Goal: Information Seeking & Learning: Learn about a topic

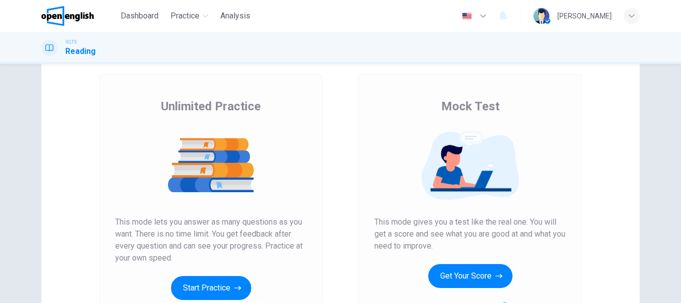
scroll to position [100, 0]
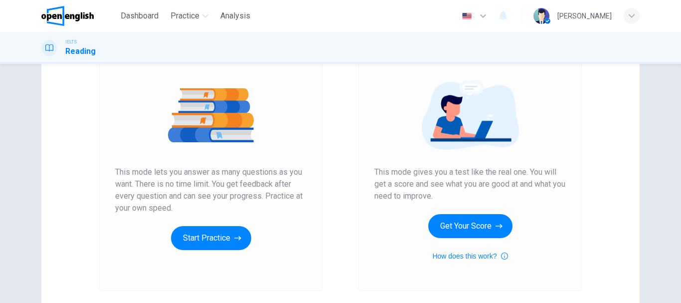
drag, startPoint x: 164, startPoint y: 174, endPoint x: 281, endPoint y: 175, distance: 117.2
click at [281, 174] on span "This mode lets you answer as many questions as you want. There is no time limit…" at bounding box center [211, 190] width 192 height 48
click at [135, 183] on span "This mode lets you answer as many questions as you want. There is no time limit…" at bounding box center [211, 190] width 192 height 48
drag, startPoint x: 171, startPoint y: 193, endPoint x: 227, endPoint y: 193, distance: 55.9
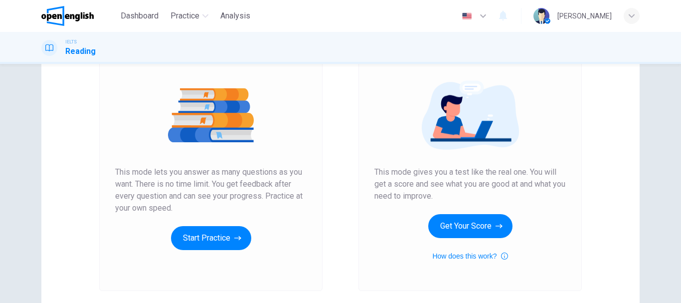
click at [227, 193] on span "This mode lets you answer as many questions as you want. There is no time limit…" at bounding box center [211, 190] width 192 height 48
drag, startPoint x: 407, startPoint y: 184, endPoint x: 467, endPoint y: 184, distance: 59.9
click at [467, 184] on span "This mode gives you a test like the real one. You will get a score and see what…" at bounding box center [471, 184] width 192 height 36
click at [421, 188] on span "This mode gives you a test like the real one. You will get a score and see what…" at bounding box center [471, 184] width 192 height 36
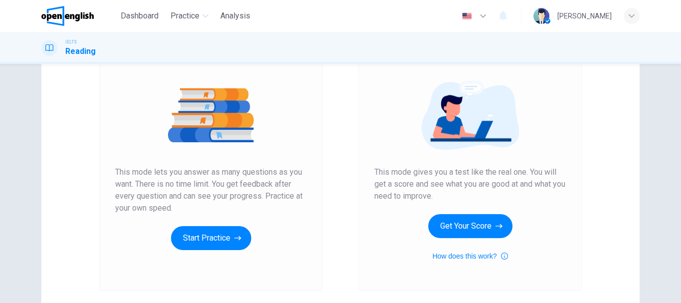
click at [421, 188] on span "This mode gives you a test like the real one. You will get a score and see what…" at bounding box center [471, 184] width 192 height 36
click at [484, 226] on button "Get Your Score" at bounding box center [470, 226] width 84 height 24
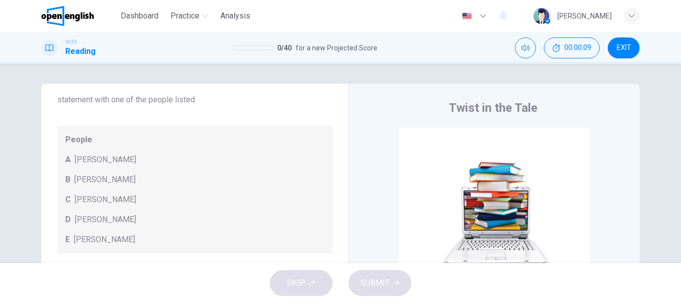
scroll to position [0, 0]
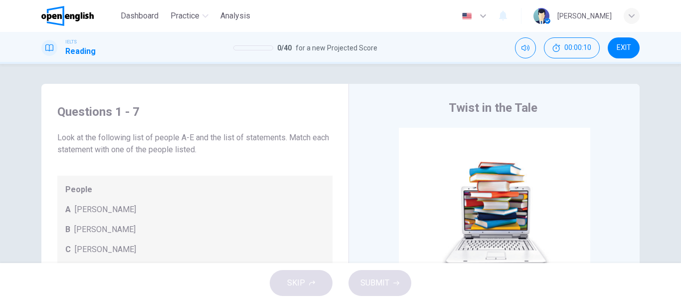
drag, startPoint x: 145, startPoint y: 140, endPoint x: 201, endPoint y: 138, distance: 55.9
click at [201, 138] on span "Look at the following list of people A-E and the list of statements. Match each…" at bounding box center [194, 144] width 275 height 24
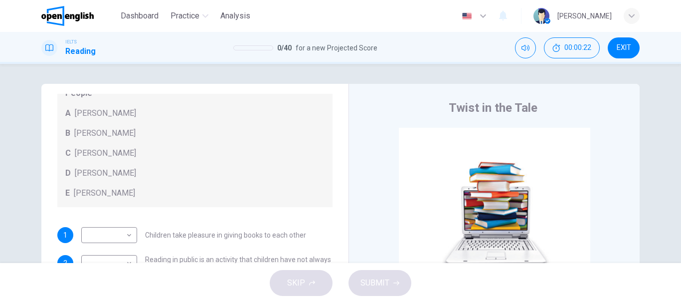
scroll to position [46, 0]
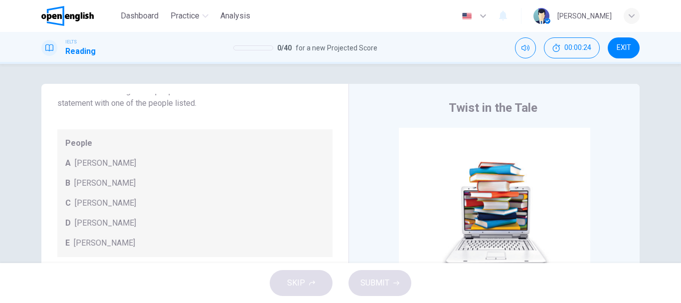
click at [104, 202] on span "[PERSON_NAME]" at bounding box center [105, 203] width 61 height 12
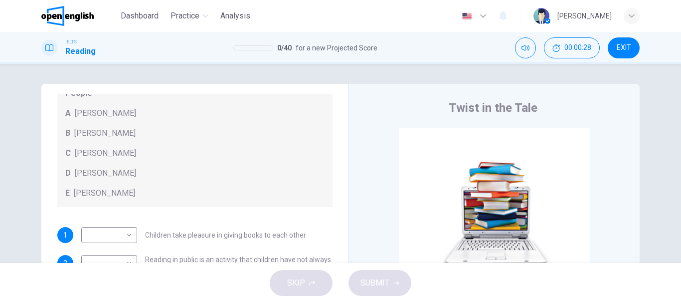
scroll to position [50, 0]
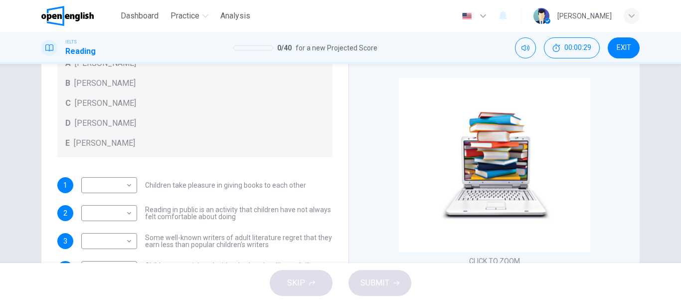
click at [203, 180] on div "​ ​ Children take pleasure in giving books to each other" at bounding box center [193, 185] width 225 height 16
click at [202, 184] on span "Children take pleasure in giving books to each other" at bounding box center [225, 185] width 161 height 7
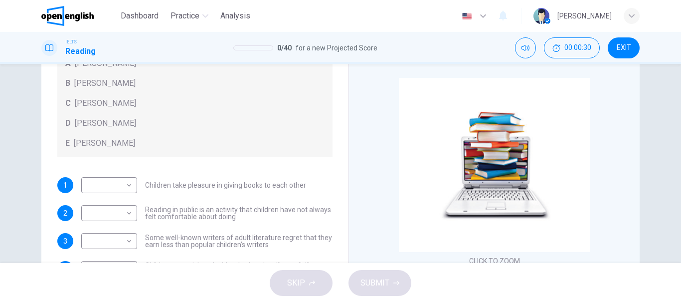
click at [202, 184] on span "Children take pleasure in giving books to each other" at bounding box center [225, 185] width 161 height 7
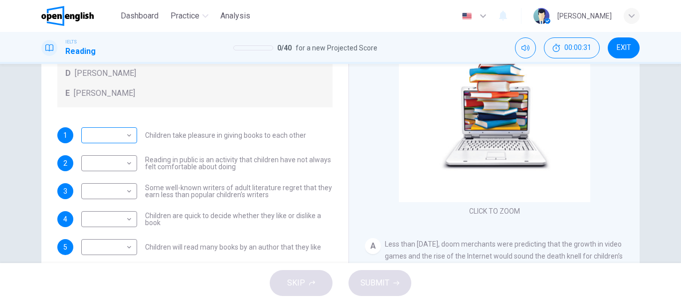
click at [117, 136] on body "This site uses cookies, as explained in our Privacy Policy . If you agree to th…" at bounding box center [340, 151] width 681 height 303
click at [117, 135] on div at bounding box center [340, 151] width 681 height 303
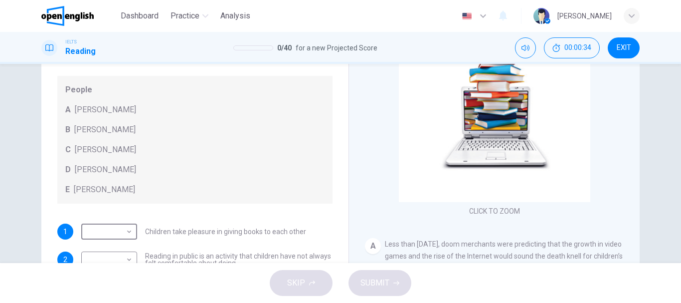
scroll to position [0, 0]
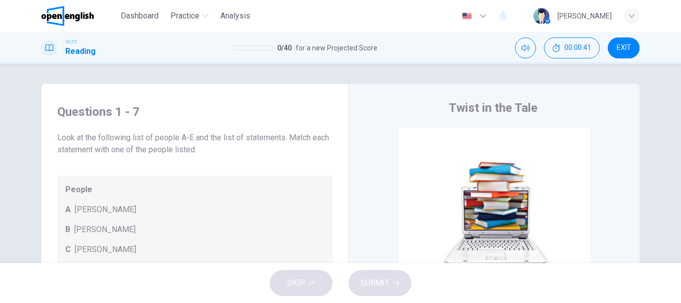
drag, startPoint x: 83, startPoint y: 151, endPoint x: 164, endPoint y: 152, distance: 80.8
click at [164, 152] on span "Look at the following list of people A-E and the list of statements. Match each…" at bounding box center [194, 144] width 275 height 24
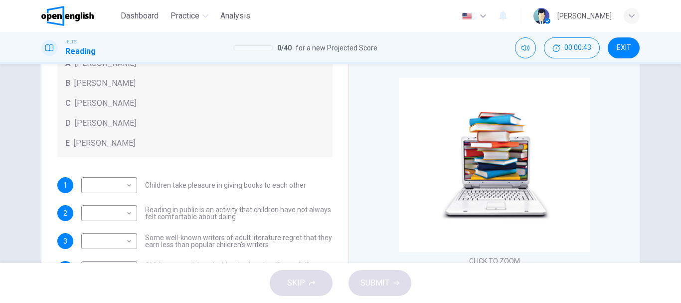
scroll to position [100, 0]
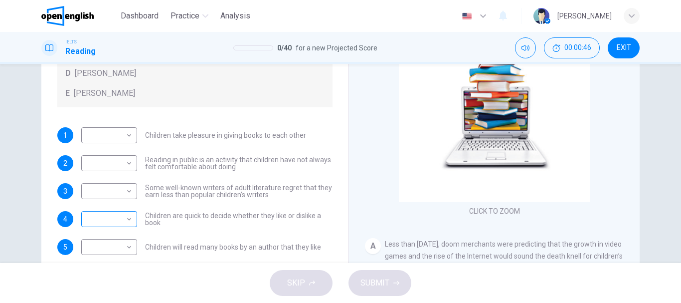
click at [98, 213] on body "This site uses cookies, as explained in our Privacy Policy . If you agree to th…" at bounding box center [340, 151] width 681 height 303
click at [104, 207] on div at bounding box center [340, 151] width 681 height 303
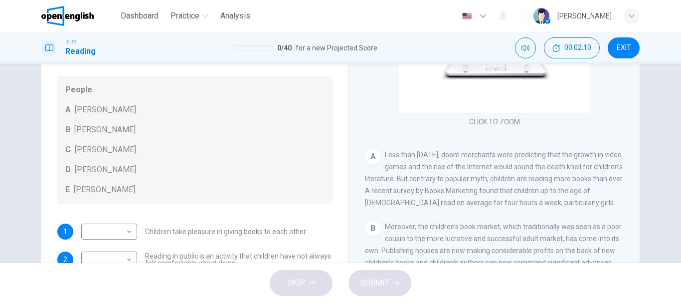
scroll to position [50, 0]
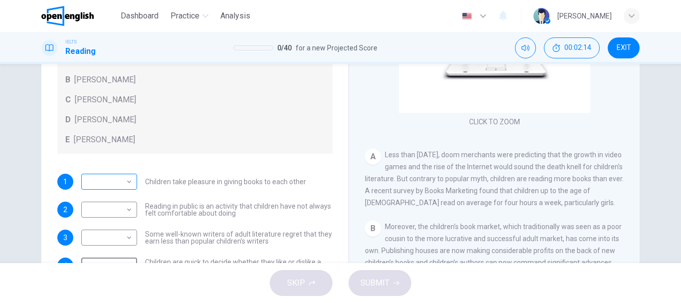
click at [122, 179] on body "This site uses cookies, as explained in our Privacy Policy . If you agree to th…" at bounding box center [340, 151] width 681 height 303
drag, startPoint x: 115, startPoint y: 198, endPoint x: 134, endPoint y: 199, distance: 19.0
click at [114, 199] on li "A" at bounding box center [107, 198] width 56 height 16
type input "*"
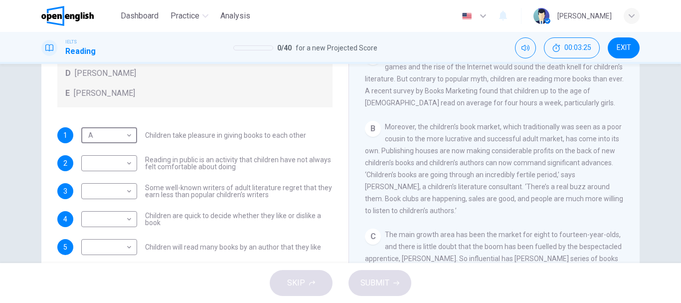
scroll to position [239, 0]
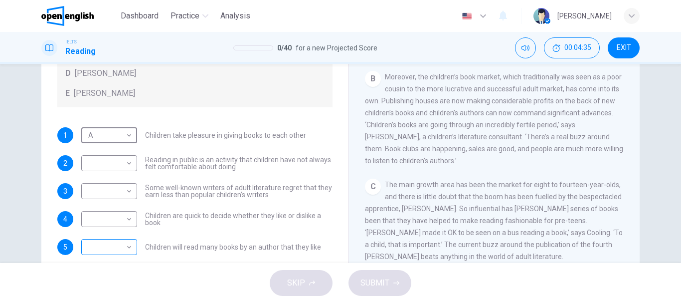
click at [120, 247] on body "This site uses cookies, as explained in our Privacy Policy . If you agree to th…" at bounding box center [340, 151] width 681 height 303
click at [99, 239] on li "B" at bounding box center [107, 239] width 56 height 16
type input "*"
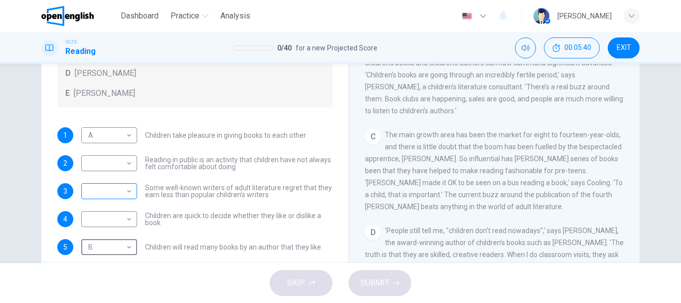
click at [109, 189] on body "This site uses cookies, as explained in our Privacy Policy . If you agree to th…" at bounding box center [340, 151] width 681 height 303
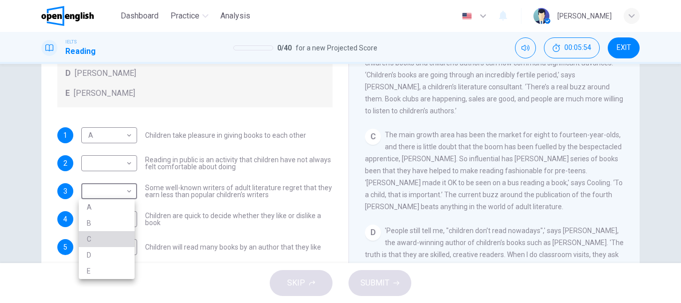
click at [102, 237] on li "C" at bounding box center [107, 239] width 56 height 16
type input "*"
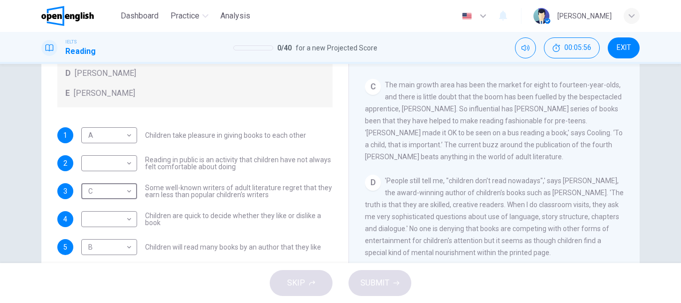
scroll to position [389, 0]
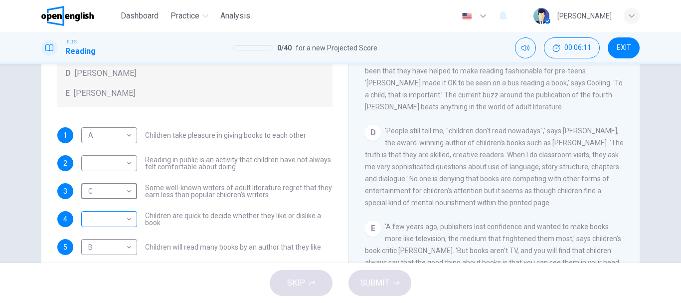
click at [100, 218] on body "This site uses cookies, as explained in our Privacy Policy . If you agree to th…" at bounding box center [340, 151] width 681 height 303
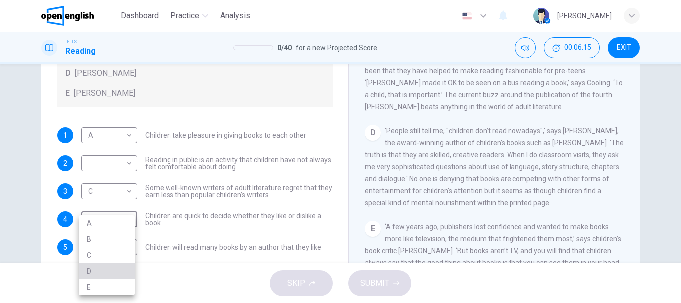
click at [99, 267] on li "D" at bounding box center [107, 271] width 56 height 16
type input "*"
click at [377, 207] on div "D 'People still tell me, "children don’t read nowadays",' says [PERSON_NAME], t…" at bounding box center [494, 167] width 259 height 84
click at [378, 201] on span "'People still tell me, "children don’t read nowadays",' says [PERSON_NAME], the…" at bounding box center [494, 167] width 259 height 80
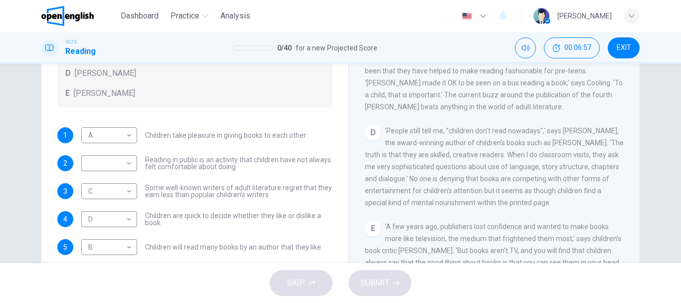
click at [378, 201] on span "'People still tell me, "children don’t read nowadays",' says [PERSON_NAME], the…" at bounding box center [494, 167] width 259 height 80
click at [217, 161] on span "Reading in public is an activity that children have not always felt comfortable…" at bounding box center [239, 163] width 188 height 14
click at [110, 163] on body "This site uses cookies, as explained in our Privacy Policy . If you agree to th…" at bounding box center [340, 151] width 681 height 303
click at [104, 242] on li "E" at bounding box center [107, 243] width 56 height 16
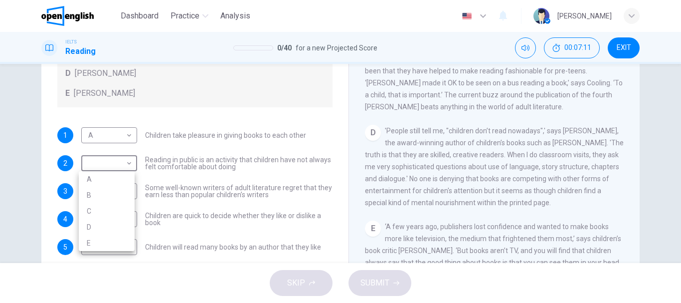
type input "*"
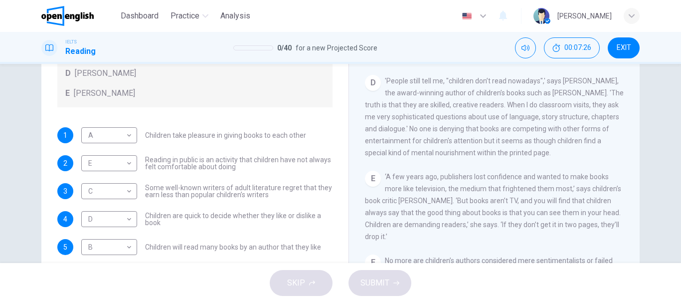
drag, startPoint x: 383, startPoint y: 227, endPoint x: 488, endPoint y: 227, distance: 105.2
click at [488, 227] on span "‘A few years ago, publishers lost confidence and wanted to make books more like…" at bounding box center [493, 207] width 256 height 68
click at [474, 230] on span "‘A few years ago, publishers lost confidence and wanted to make books more like…" at bounding box center [493, 207] width 256 height 68
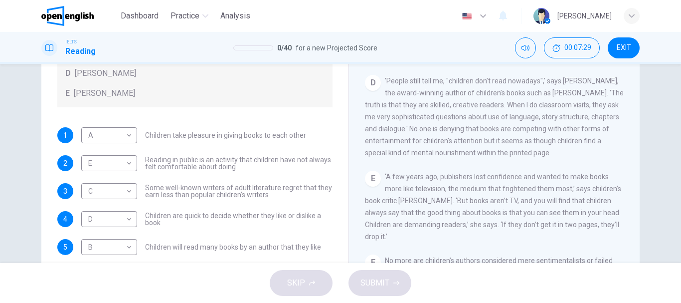
drag, startPoint x: 384, startPoint y: 242, endPoint x: 497, endPoint y: 242, distance: 113.7
click at [487, 240] on span "‘A few years ago, publishers lost confidence and wanted to make books more like…" at bounding box center [493, 207] width 256 height 68
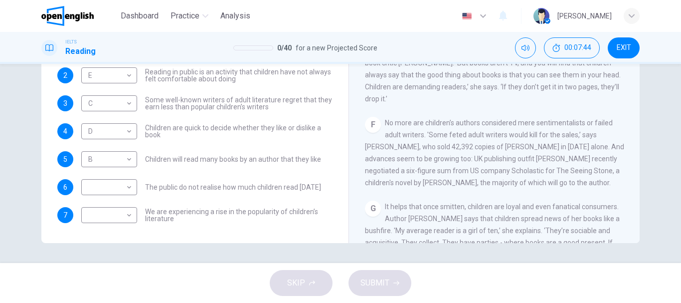
scroll to position [46, 0]
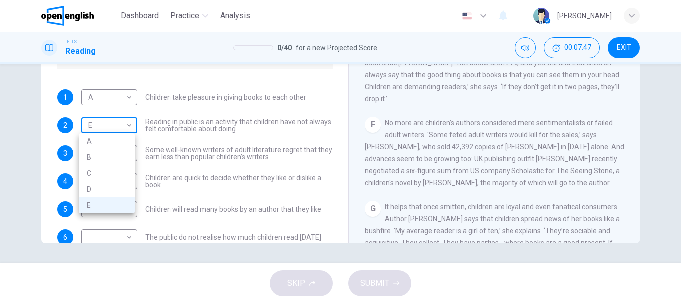
click at [105, 126] on body "This site uses cookies, as explained in our Privacy Policy . If you agree to th…" at bounding box center [340, 151] width 681 height 303
click at [105, 126] on div at bounding box center [340, 151] width 681 height 303
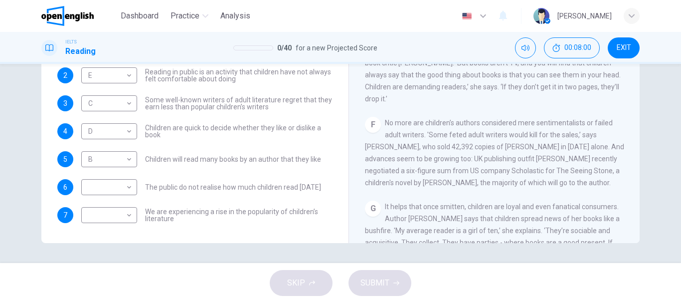
drag, startPoint x: 399, startPoint y: 141, endPoint x: 514, endPoint y: 140, distance: 115.2
click at [514, 140] on span "No more are children’s authors considered mere sentimentalists or failed adult …" at bounding box center [494, 153] width 259 height 68
drag, startPoint x: 405, startPoint y: 152, endPoint x: 440, endPoint y: 151, distance: 35.4
click at [440, 151] on span "No more are children’s authors considered mere sentimentalists or failed adult …" at bounding box center [494, 153] width 259 height 68
click at [458, 157] on div "F No more are children’s authors considered mere sentimentalists or failed adul…" at bounding box center [494, 153] width 259 height 72
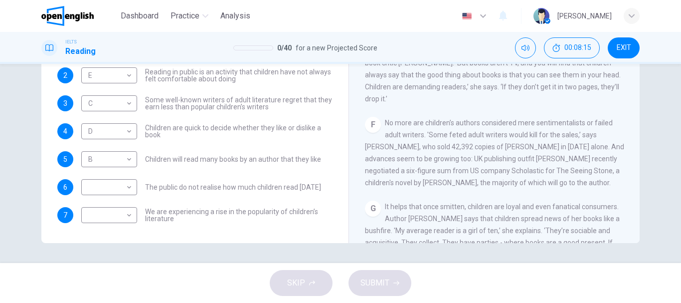
drag, startPoint x: 403, startPoint y: 176, endPoint x: 451, endPoint y: 176, distance: 47.9
click at [451, 176] on span "No more are children’s authors considered mere sentimentalists or failed adult …" at bounding box center [494, 153] width 259 height 68
drag, startPoint x: 488, startPoint y: 178, endPoint x: 504, endPoint y: 178, distance: 16.0
click at [503, 178] on span "No more are children’s authors considered mere sentimentalists or failed adult …" at bounding box center [494, 153] width 259 height 68
drag, startPoint x: 398, startPoint y: 201, endPoint x: 477, endPoint y: 203, distance: 79.3
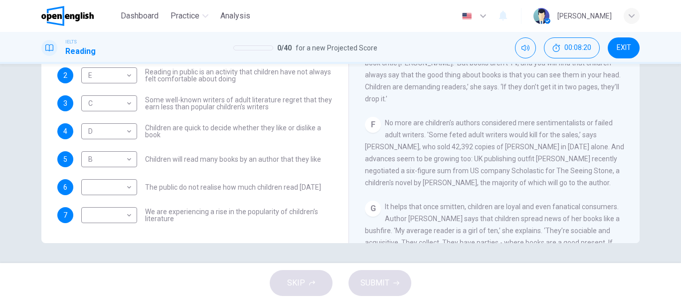
click at [474, 187] on span "No more are children’s authors considered mere sentimentalists or failed adult …" at bounding box center [494, 153] width 259 height 68
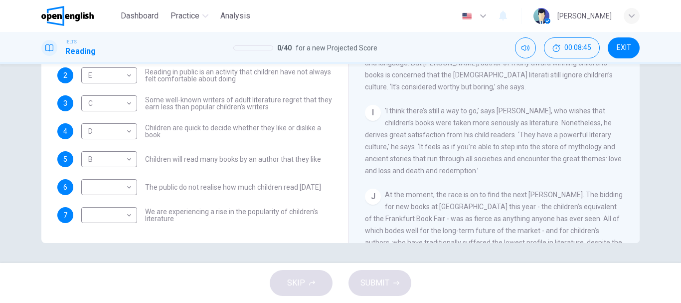
scroll to position [738, 0]
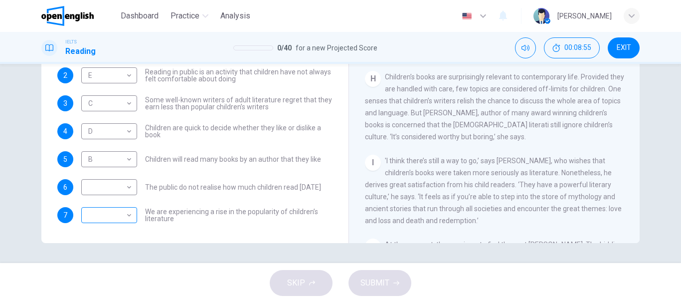
click at [116, 218] on body "This site uses cookies, as explained in our Privacy Policy . If you agree to th…" at bounding box center [340, 151] width 681 height 303
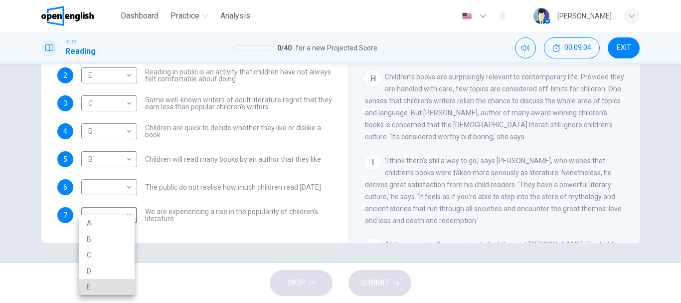
click at [54, 202] on div at bounding box center [340, 151] width 681 height 303
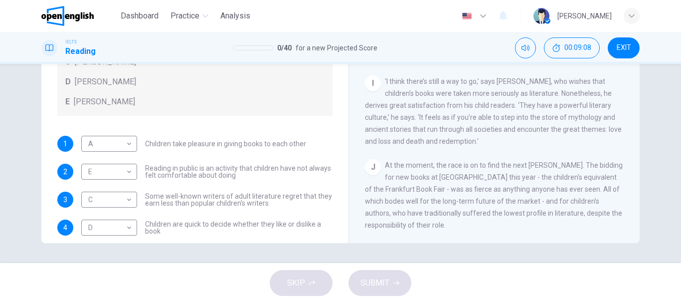
scroll to position [96, 0]
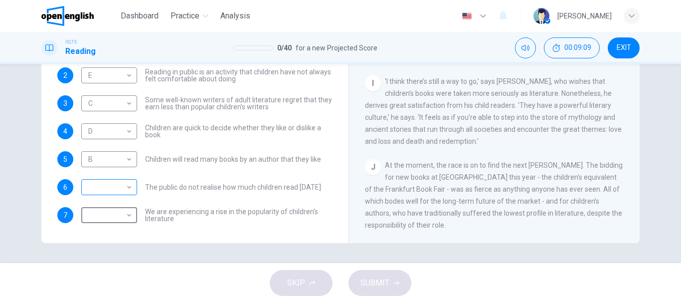
click at [102, 182] on body "This site uses cookies, as explained in our Privacy Policy . If you agree to th…" at bounding box center [340, 151] width 681 height 303
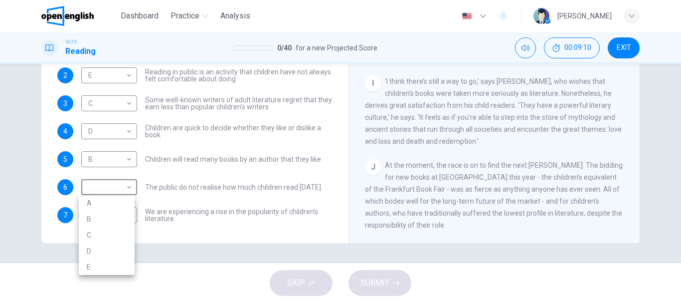
click at [101, 206] on li "A" at bounding box center [107, 203] width 56 height 16
type input "*"
drag, startPoint x: 218, startPoint y: 238, endPoint x: 260, endPoint y: 239, distance: 42.4
click at [218, 238] on div at bounding box center [340, 151] width 681 height 303
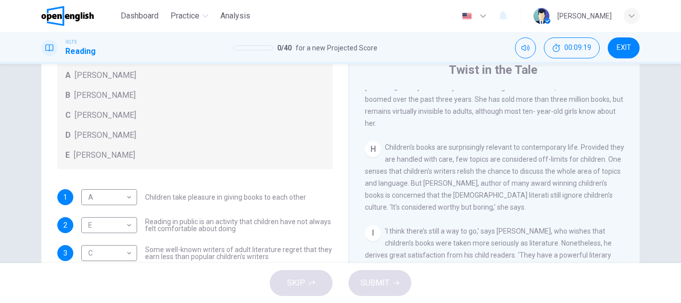
scroll to position [188, 0]
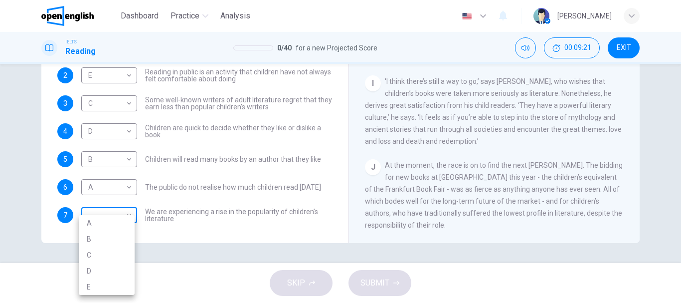
click at [109, 212] on body "This site uses cookies, as explained in our Privacy Policy . If you agree to th…" at bounding box center [340, 151] width 681 height 303
click at [107, 234] on li "B" at bounding box center [107, 239] width 56 height 16
type input "*"
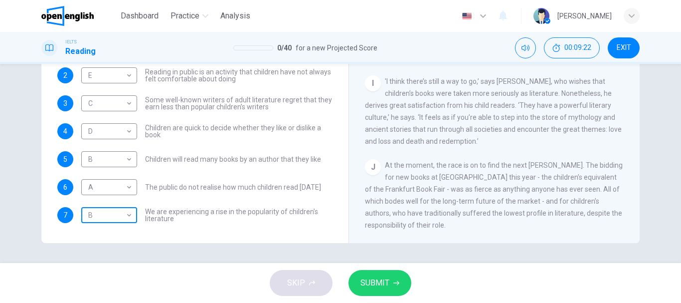
click at [108, 216] on body "This site uses cookies, as explained in our Privacy Policy . If you agree to th…" at bounding box center [340, 151] width 681 height 303
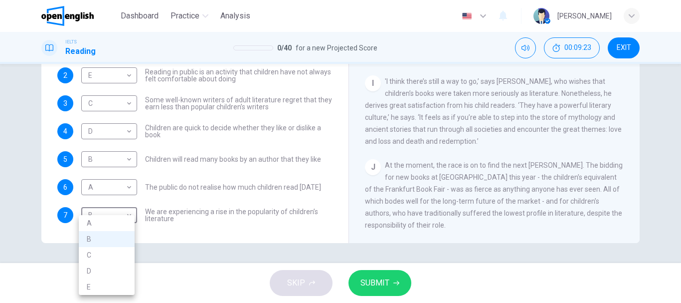
click at [147, 217] on div at bounding box center [340, 151] width 681 height 303
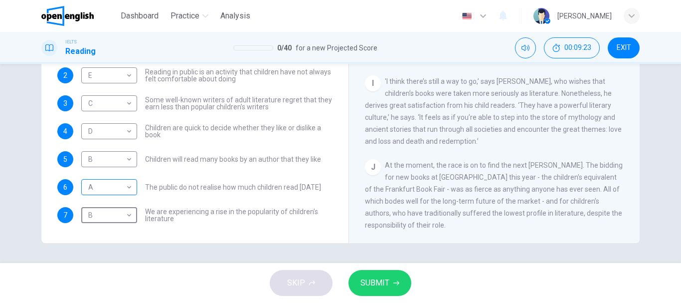
click at [109, 193] on body "This site uses cookies, as explained in our Privacy Policy . If you agree to th…" at bounding box center [340, 151] width 681 height 303
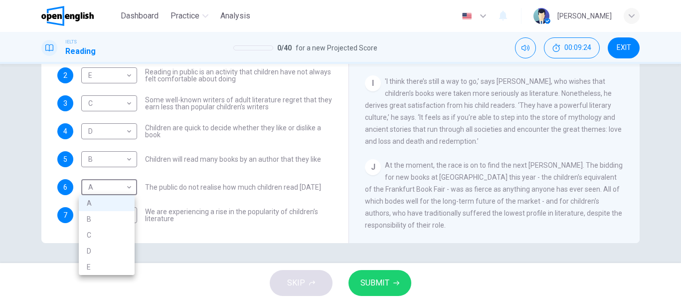
click at [107, 203] on li "A" at bounding box center [107, 203] width 56 height 16
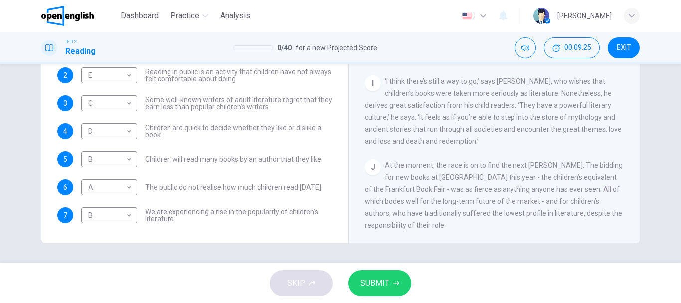
drag, startPoint x: 177, startPoint y: 187, endPoint x: 223, endPoint y: 190, distance: 47.0
click at [221, 189] on span "The public do not realise how much children read [DATE]" at bounding box center [233, 187] width 176 height 7
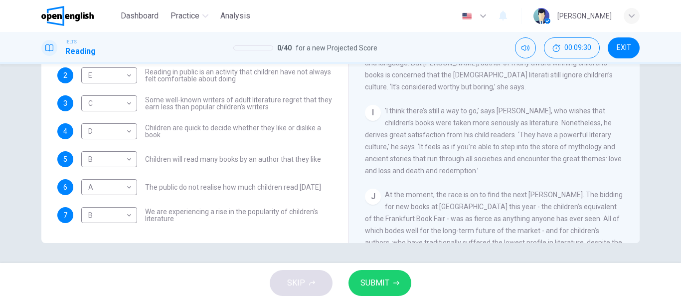
scroll to position [837, 0]
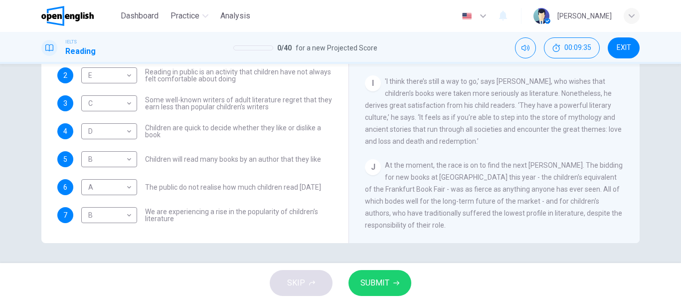
drag, startPoint x: 408, startPoint y: 163, endPoint x: 519, endPoint y: 167, distance: 111.3
click at [519, 167] on div "J At the moment, the race is on to find the next [PERSON_NAME]. The bidding for…" at bounding box center [494, 195] width 259 height 72
drag, startPoint x: 398, startPoint y: 187, endPoint x: 414, endPoint y: 187, distance: 17.0
click at [414, 187] on span "At the moment, the race is on to find the next [PERSON_NAME]. The bidding for n…" at bounding box center [494, 195] width 258 height 68
drag, startPoint x: 412, startPoint y: 74, endPoint x: 539, endPoint y: 85, distance: 127.7
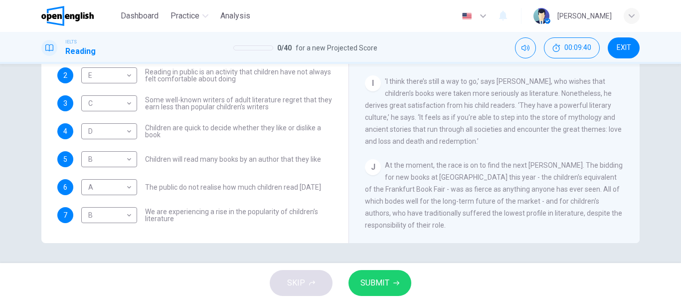
click at [539, 85] on span "'I think there’s still a way to go,’ says [PERSON_NAME], who wishes that childr…" at bounding box center [493, 111] width 257 height 68
drag, startPoint x: 393, startPoint y: 126, endPoint x: 509, endPoint y: 128, distance: 116.2
click at [509, 128] on span "'I think there’s still a way to go,’ says [PERSON_NAME], who wishes that childr…" at bounding box center [493, 111] width 257 height 68
click at [107, 214] on body "This site uses cookies, as explained in our Privacy Policy . If you agree to th…" at bounding box center [340, 151] width 681 height 303
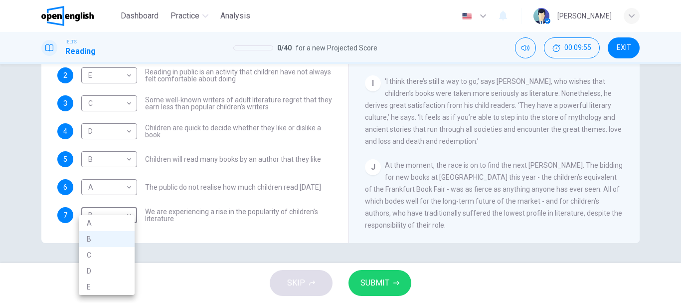
click at [205, 239] on div at bounding box center [340, 151] width 681 height 303
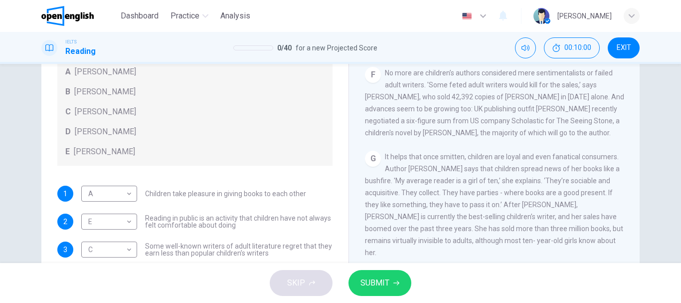
scroll to position [389, 0]
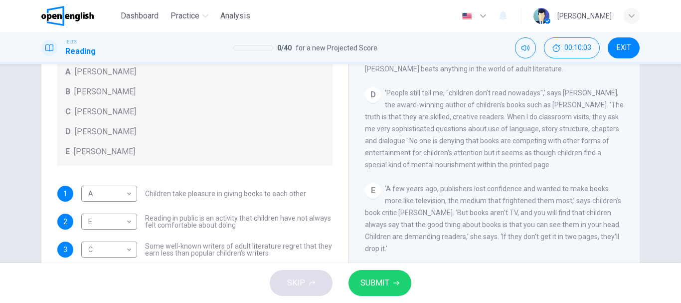
click at [99, 95] on span "[PERSON_NAME]" at bounding box center [104, 92] width 61 height 12
drag, startPoint x: 77, startPoint y: 93, endPoint x: 157, endPoint y: 94, distance: 79.8
click at [157, 94] on div "B [PERSON_NAME]" at bounding box center [194, 92] width 259 height 12
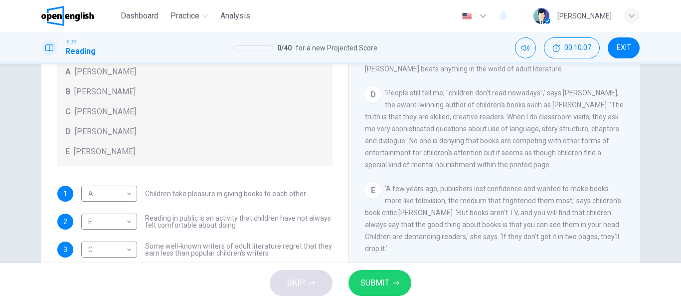
drag, startPoint x: 376, startPoint y: 283, endPoint x: 364, endPoint y: 267, distance: 19.7
click at [374, 283] on span "SUBMIT" at bounding box center [375, 283] width 29 height 14
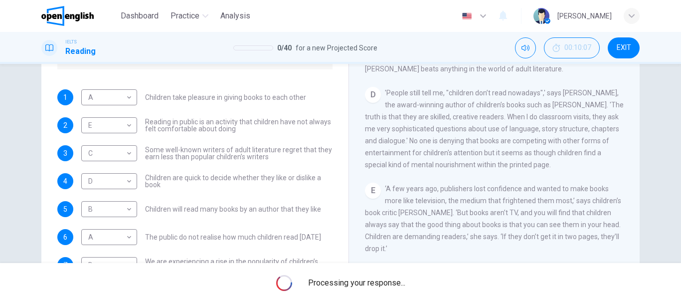
scroll to position [188, 0]
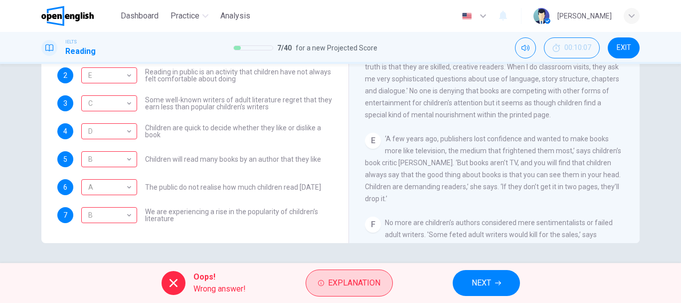
click at [367, 282] on span "Explanation" at bounding box center [354, 283] width 52 height 14
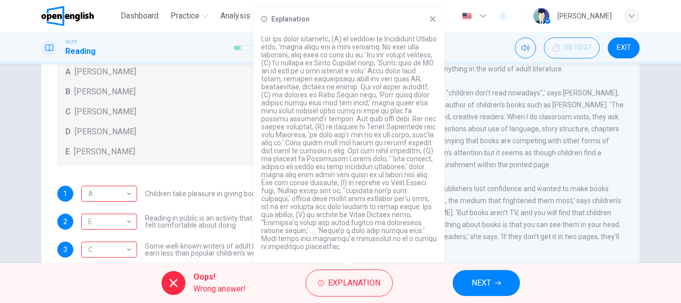
scroll to position [50, 0]
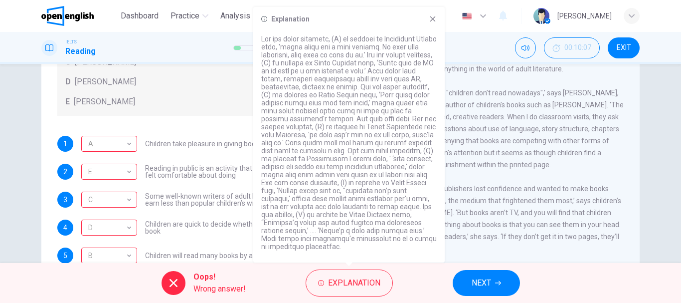
drag, startPoint x: 380, startPoint y: 38, endPoint x: 413, endPoint y: 38, distance: 33.9
click at [413, 38] on p at bounding box center [349, 142] width 176 height 215
drag, startPoint x: 297, startPoint y: 46, endPoint x: 320, endPoint y: 46, distance: 22.4
click at [320, 46] on p at bounding box center [349, 142] width 176 height 215
click at [212, 131] on div "Questions 1 - 7 Look at the following list of people A-E and the list of statem…" at bounding box center [194, 117] width 291 height 423
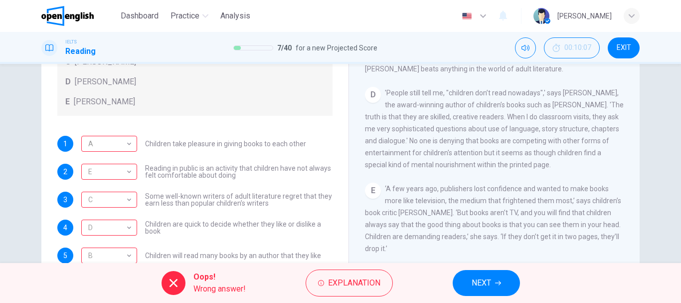
scroll to position [289, 0]
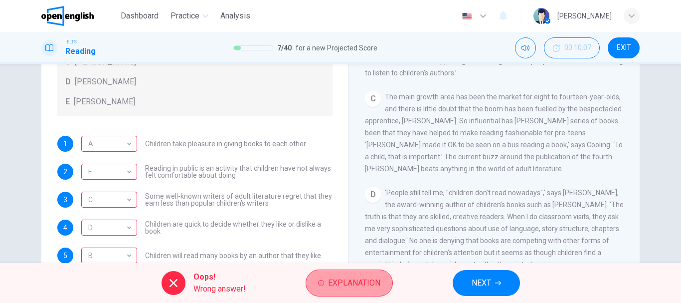
click at [357, 278] on span "Explanation" at bounding box center [354, 283] width 52 height 14
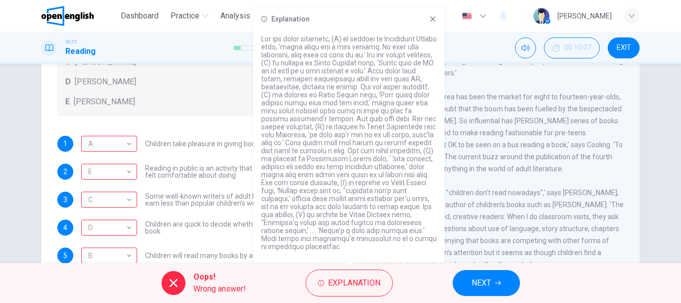
click at [302, 41] on p at bounding box center [349, 142] width 176 height 215
click at [197, 152] on div "1 A * ​ Children take pleasure in giving books to each other 2 E * ​ Reading in…" at bounding box center [194, 228] width 275 height 184
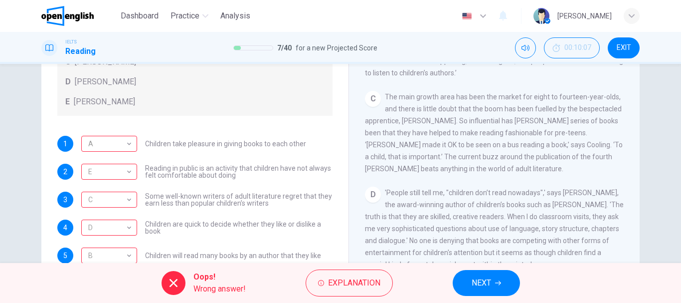
scroll to position [339, 0]
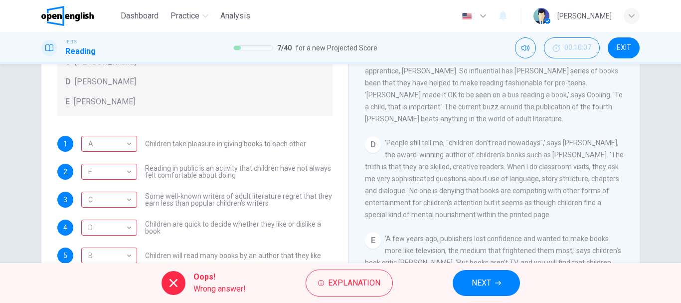
click at [248, 146] on span "Children take pleasure in giving books to each other" at bounding box center [225, 143] width 161 height 7
drag, startPoint x: 441, startPoint y: 151, endPoint x: 560, endPoint y: 152, distance: 118.7
click at [560, 152] on span "'People still tell me, "children don’t read nowadays",' says [PERSON_NAME], the…" at bounding box center [494, 179] width 259 height 80
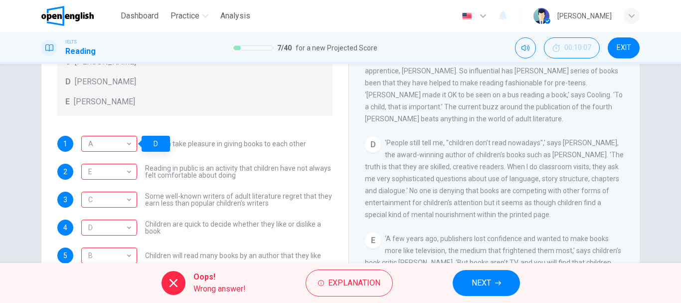
drag, startPoint x: 396, startPoint y: 164, endPoint x: 417, endPoint y: 180, distance: 26.0
click at [417, 180] on span "'People still tell me, "children don’t read nowadays",' says [PERSON_NAME], the…" at bounding box center [494, 179] width 259 height 80
drag, startPoint x: 427, startPoint y: 199, endPoint x: 478, endPoint y: 200, distance: 50.9
click at [478, 200] on span "'People still tell me, "children don’t read nowadays",' says [PERSON_NAME], the…" at bounding box center [494, 179] width 259 height 80
drag, startPoint x: 439, startPoint y: 219, endPoint x: 523, endPoint y: 217, distance: 83.8
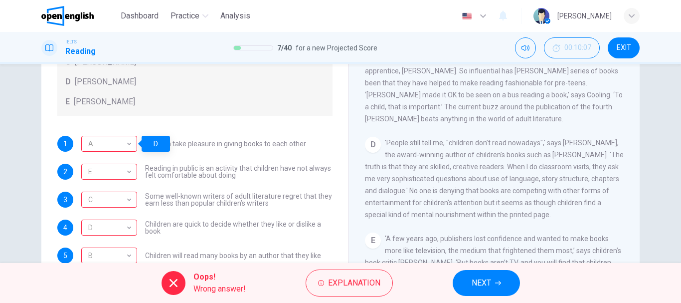
click at [523, 217] on span "'People still tell me, "children don’t read nowadays",' says [PERSON_NAME], the…" at bounding box center [494, 179] width 259 height 80
click at [364, 275] on button "Explanation" at bounding box center [349, 282] width 87 height 27
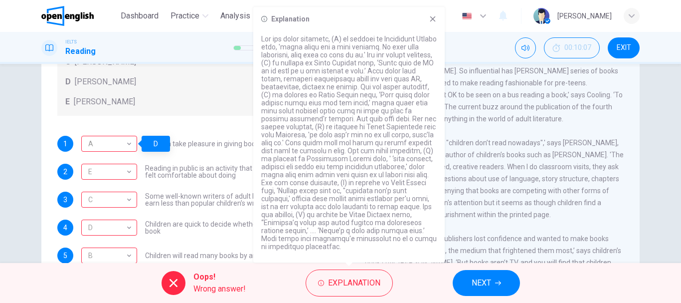
click at [303, 65] on p at bounding box center [349, 142] width 176 height 215
drag, startPoint x: 371, startPoint y: 38, endPoint x: 399, endPoint y: 46, distance: 28.9
click at [412, 41] on p at bounding box center [349, 142] width 176 height 215
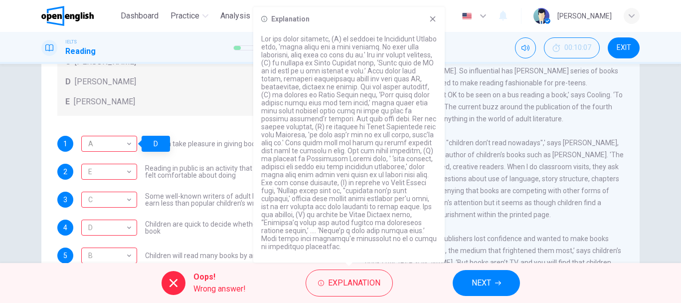
drag, startPoint x: 301, startPoint y: 45, endPoint x: 414, endPoint y: 45, distance: 113.2
click at [414, 45] on p at bounding box center [349, 142] width 176 height 215
drag, startPoint x: 277, startPoint y: 55, endPoint x: 308, endPoint y: 57, distance: 31.5
click at [311, 56] on p at bounding box center [349, 142] width 176 height 215
click at [294, 61] on p at bounding box center [349, 142] width 176 height 215
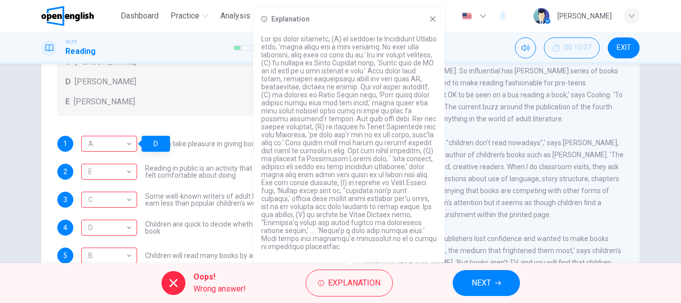
click at [294, 61] on p at bounding box center [349, 142] width 176 height 215
click at [216, 99] on div "E [PERSON_NAME]" at bounding box center [194, 102] width 259 height 12
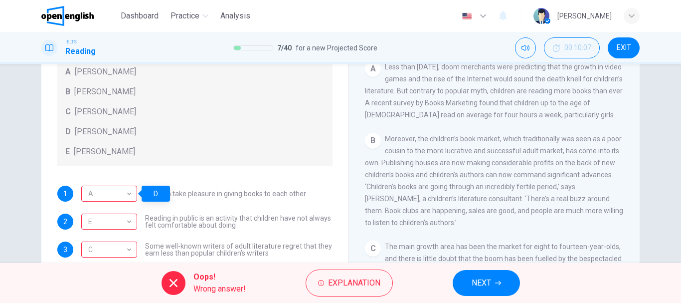
scroll to position [39, 0]
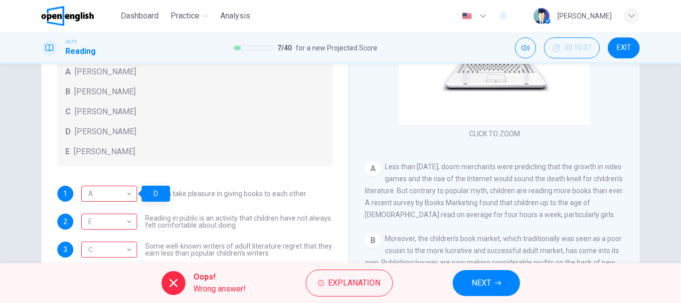
drag, startPoint x: 394, startPoint y: 168, endPoint x: 486, endPoint y: 169, distance: 92.3
click at [486, 169] on span "Less than [DATE], doom merchants were predicting that the growth in video games…" at bounding box center [494, 191] width 259 height 56
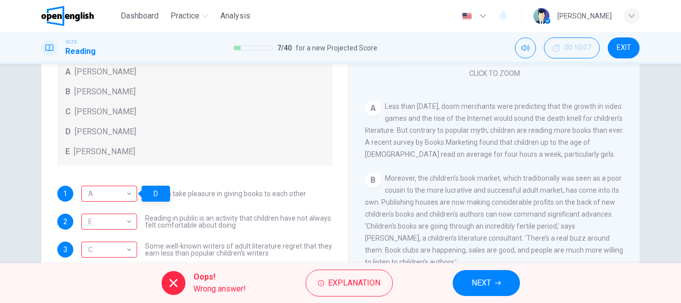
scroll to position [50, 0]
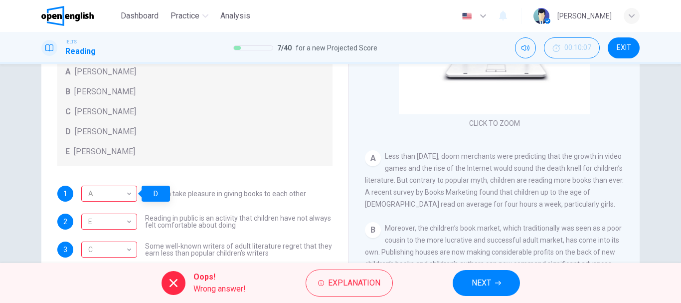
drag, startPoint x: 398, startPoint y: 155, endPoint x: 524, endPoint y: 155, distance: 126.2
click at [524, 155] on span "Less than [DATE], doom merchants were predicting that the growth in video games…" at bounding box center [494, 180] width 259 height 56
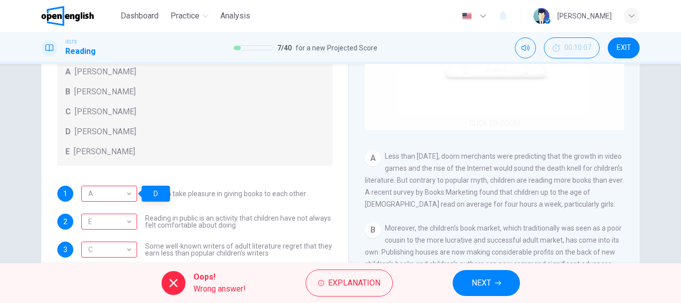
scroll to position [0, 0]
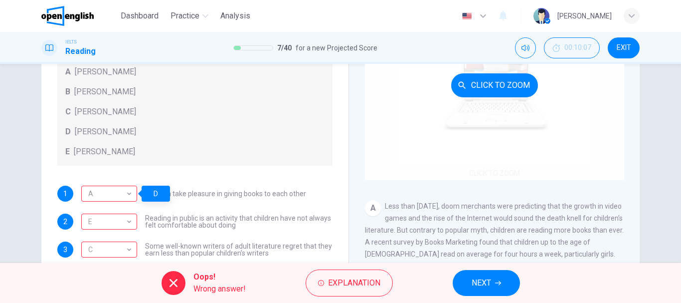
click at [496, 88] on button "Click to Zoom" at bounding box center [494, 85] width 87 height 24
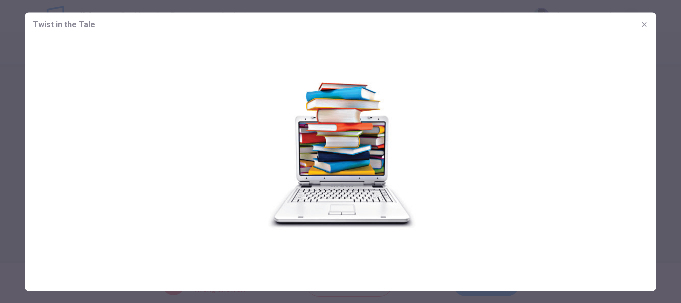
click at [645, 27] on icon "button" at bounding box center [644, 24] width 8 height 8
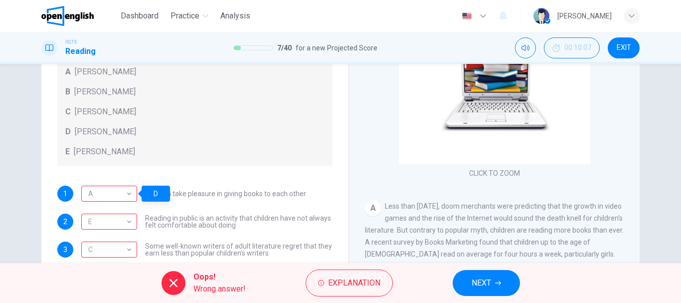
scroll to position [50, 0]
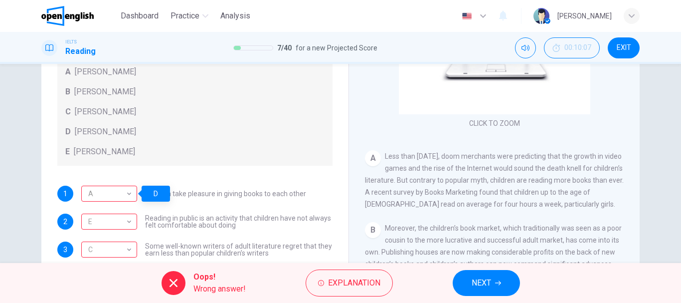
drag, startPoint x: 480, startPoint y: 160, endPoint x: 567, endPoint y: 163, distance: 86.3
click at [567, 163] on div "A Less than [DATE], doom merchants were predicting that the growth in video gam…" at bounding box center [494, 180] width 259 height 60
drag, startPoint x: 402, startPoint y: 172, endPoint x: 524, endPoint y: 189, distance: 123.4
click at [524, 189] on div "A Less than [DATE], doom merchants were predicting that the growth in video gam…" at bounding box center [494, 180] width 259 height 60
click at [384, 208] on span "Less than [DATE], doom merchants were predicting that the growth in video games…" at bounding box center [494, 180] width 259 height 56
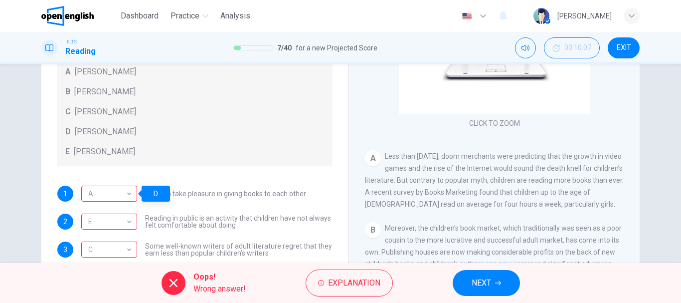
click at [384, 208] on span "Less than [DATE], doom merchants were predicting that the growth in video games…" at bounding box center [494, 180] width 259 height 56
click at [367, 283] on span "Explanation" at bounding box center [354, 283] width 52 height 14
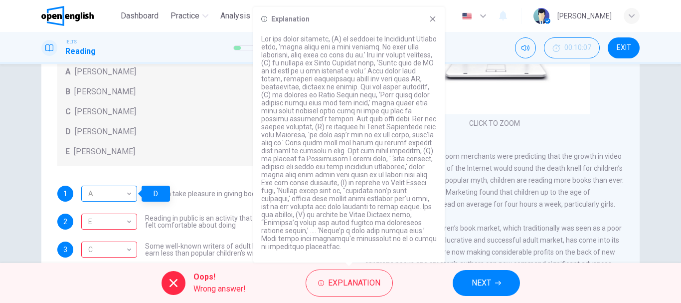
click at [107, 197] on div "A" at bounding box center [107, 194] width 52 height 28
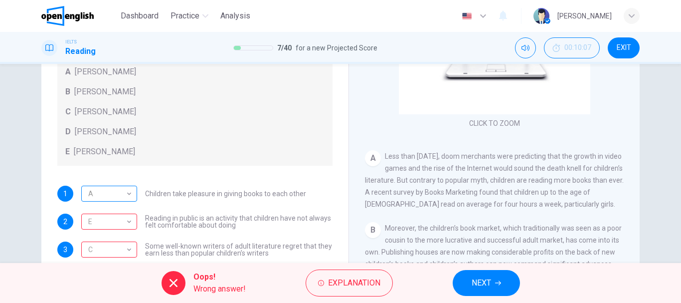
click at [110, 198] on div "A" at bounding box center [107, 194] width 52 height 28
click at [117, 188] on div "A" at bounding box center [107, 194] width 52 height 28
click at [97, 194] on div "A" at bounding box center [107, 194] width 52 height 28
click at [99, 194] on div "A" at bounding box center [107, 194] width 52 height 28
click at [92, 210] on div "E" at bounding box center [107, 221] width 52 height 28
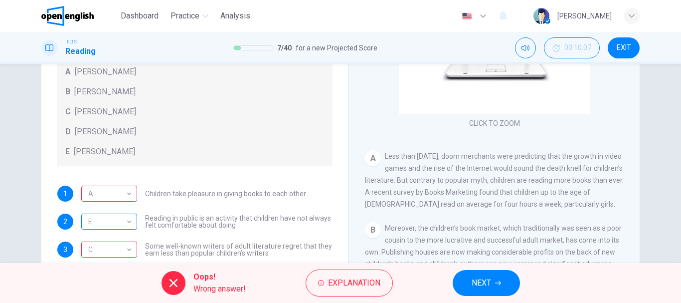
click at [95, 218] on div "E" at bounding box center [107, 221] width 52 height 28
click at [187, 221] on span "Reading in public is an activity that children have not always felt comfortable…" at bounding box center [239, 221] width 188 height 14
drag, startPoint x: 232, startPoint y: 219, endPoint x: 276, endPoint y: 220, distance: 43.9
click at [278, 219] on span "Reading in public is an activity that children have not always felt comfortable…" at bounding box center [239, 221] width 188 height 14
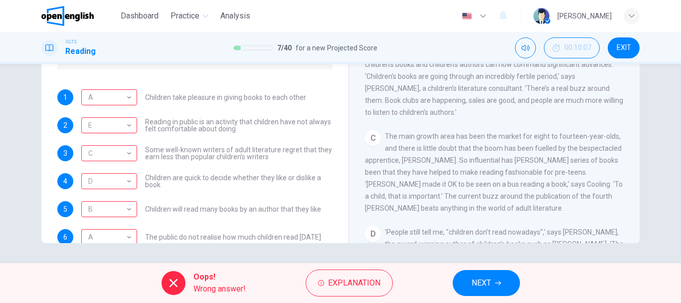
scroll to position [0, 0]
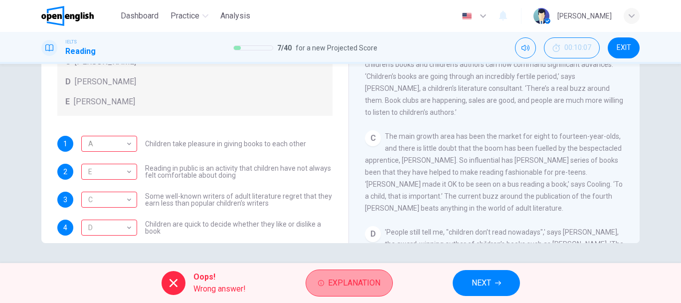
click at [363, 281] on span "Explanation" at bounding box center [354, 283] width 52 height 14
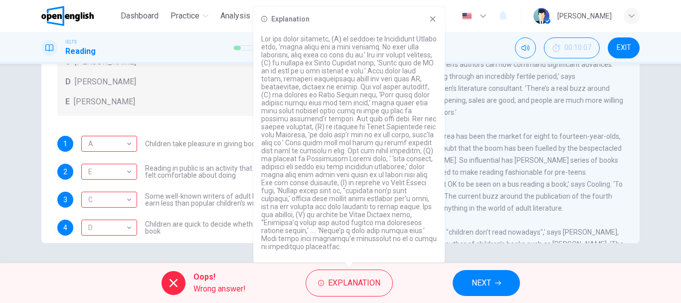
click at [294, 94] on p at bounding box center [349, 142] width 176 height 215
click at [252, 172] on span "Reading in public is an activity that children have not always felt comfortable…" at bounding box center [239, 172] width 188 height 14
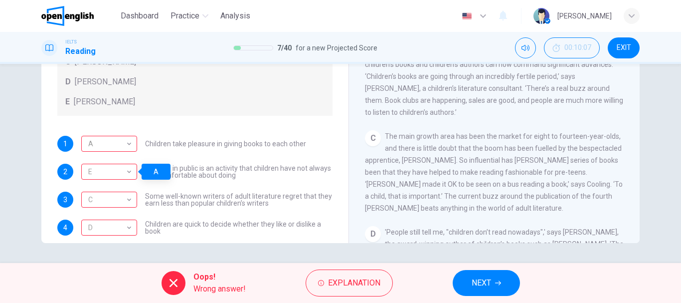
scroll to position [96, 0]
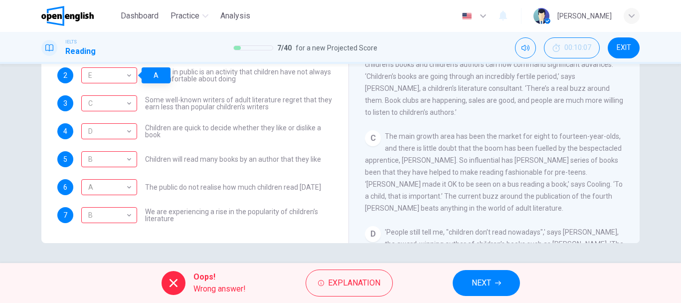
click at [494, 283] on button "NEXT" at bounding box center [486, 283] width 67 height 26
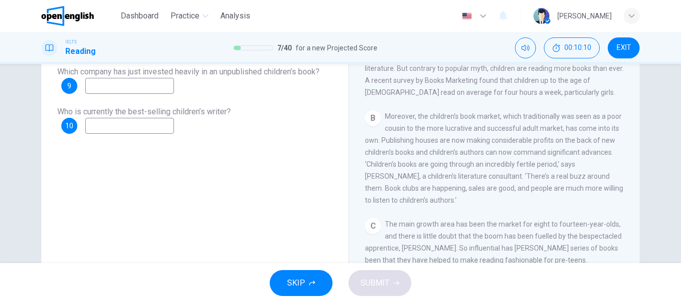
scroll to position [0, 0]
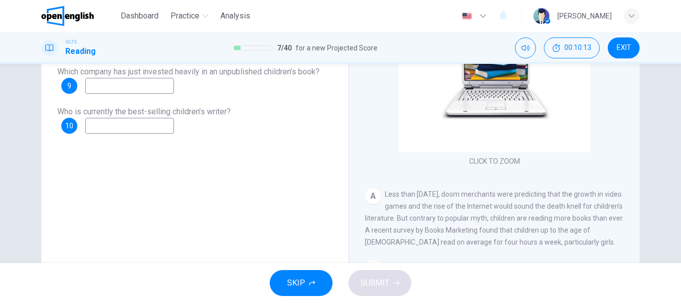
drag, startPoint x: 392, startPoint y: 193, endPoint x: 457, endPoint y: 194, distance: 65.3
click at [456, 194] on span "Less than [DATE], doom merchants were predicting that the growth in video games…" at bounding box center [494, 218] width 259 height 56
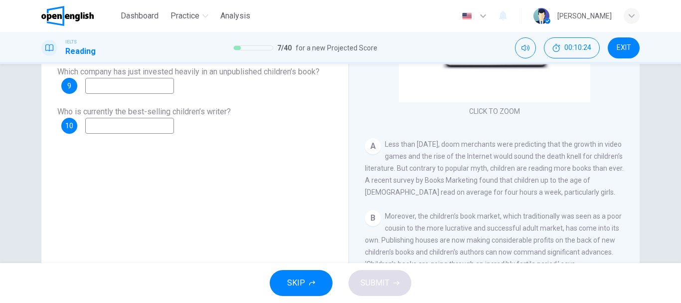
drag, startPoint x: 374, startPoint y: 172, endPoint x: 474, endPoint y: 171, distance: 100.7
click at [474, 170] on span "Less than [DATE], doom merchants were predicting that the growth in video games…" at bounding box center [494, 168] width 259 height 56
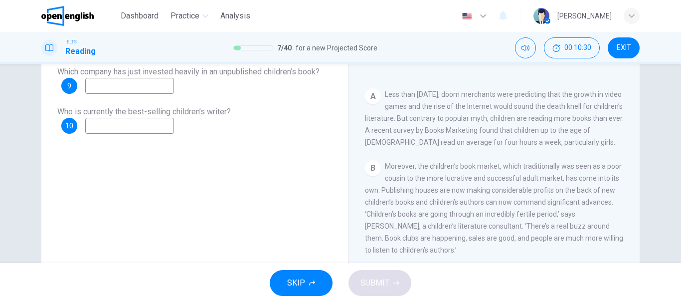
drag, startPoint x: 485, startPoint y: 134, endPoint x: 552, endPoint y: 136, distance: 66.4
click at [549, 135] on span "Less than [DATE], doom merchants were predicting that the growth in video games…" at bounding box center [494, 118] width 259 height 56
drag, startPoint x: 458, startPoint y: 148, endPoint x: 484, endPoint y: 164, distance: 30.2
click at [477, 148] on div "A Less than [DATE], doom merchants were predicting that the growth in video gam…" at bounding box center [494, 118] width 259 height 60
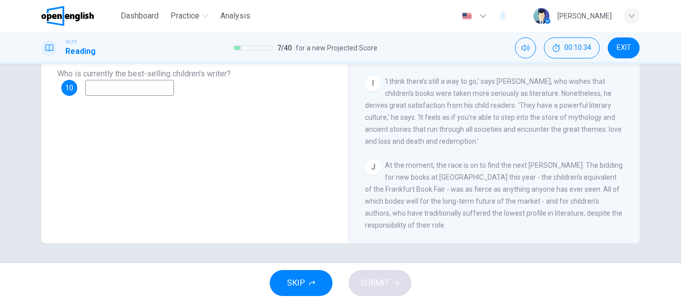
scroll to position [0, 0]
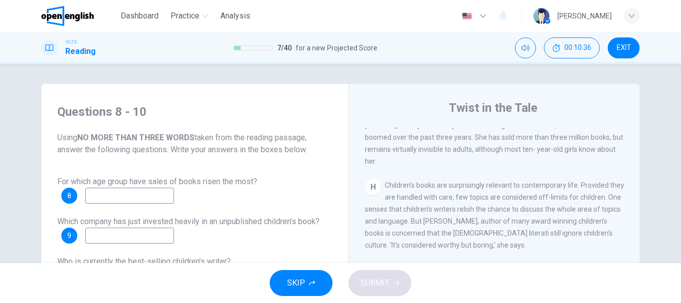
click at [149, 139] on b "NO MORE THAN THREE WORDS" at bounding box center [135, 137] width 117 height 9
click at [189, 138] on b "NO MORE THAN THREE WORDS" at bounding box center [135, 137] width 117 height 9
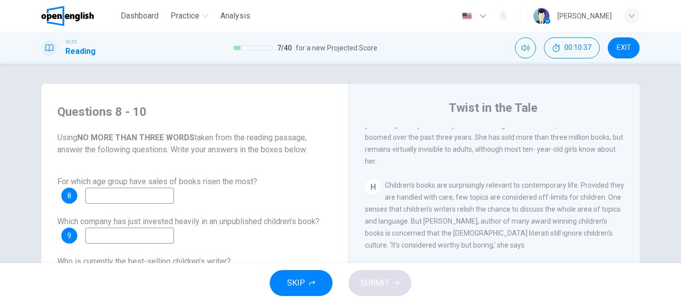
click at [189, 138] on b "NO MORE THAN THREE WORDS" at bounding box center [135, 137] width 117 height 9
click at [96, 151] on span "Using NO MORE THAN THREE WORDS taken from the reading passage, answer the follo…" at bounding box center [194, 144] width 275 height 24
click at [226, 150] on span "Using NO MORE THAN THREE WORDS taken from the reading passage, answer the follo…" at bounding box center [194, 144] width 275 height 24
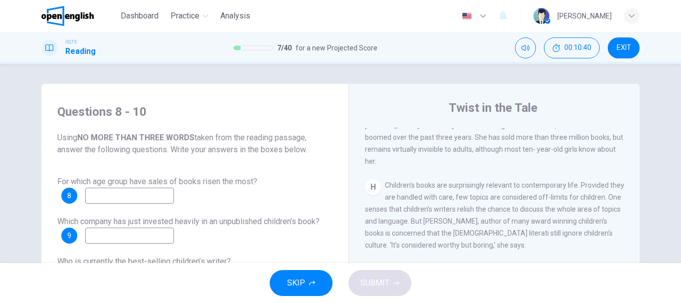
click at [226, 150] on span "Using NO MORE THAN THREE WORDS taken from the reading passage, answer the follo…" at bounding box center [194, 144] width 275 height 24
click at [114, 194] on input at bounding box center [129, 196] width 89 height 16
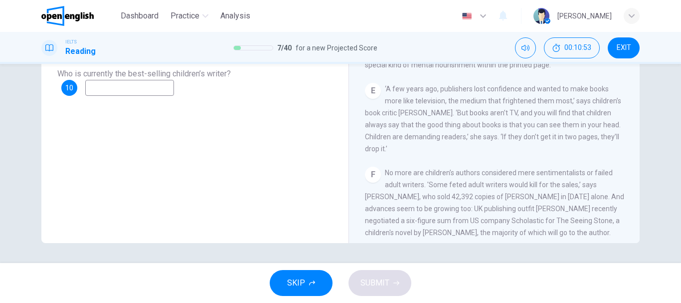
scroll to position [339, 0]
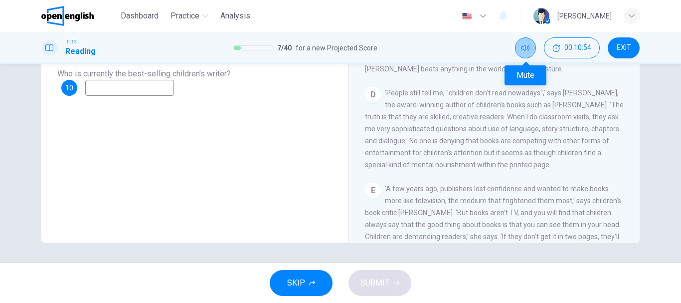
click at [529, 46] on icon "Mute" at bounding box center [526, 48] width 8 height 6
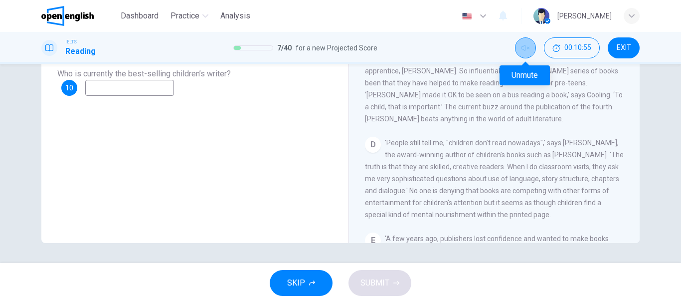
click at [524, 53] on button "Unmute" at bounding box center [525, 47] width 21 height 21
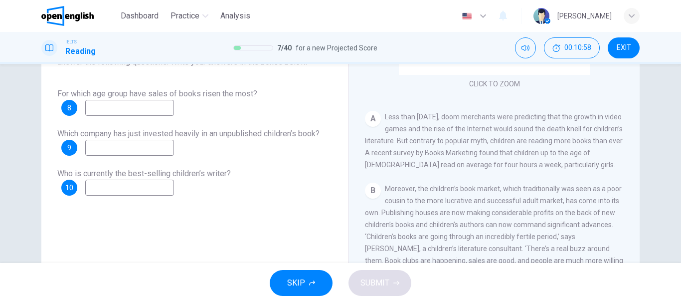
scroll to position [38, 0]
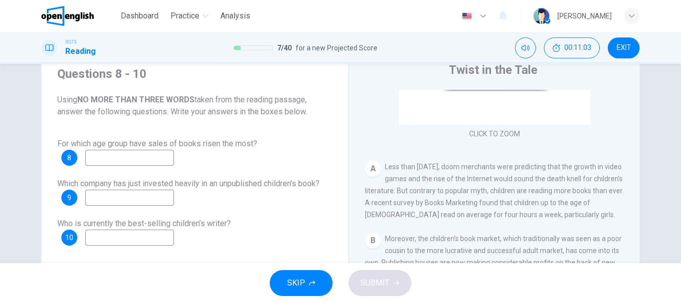
drag, startPoint x: 95, startPoint y: 142, endPoint x: 165, endPoint y: 143, distance: 70.3
click at [165, 143] on span "For which age group have sales of books risen the most?" at bounding box center [157, 143] width 200 height 9
click at [167, 162] on input at bounding box center [129, 158] width 89 height 16
click at [231, 146] on span "For which age group have sales of books risen the most?" at bounding box center [157, 143] width 200 height 9
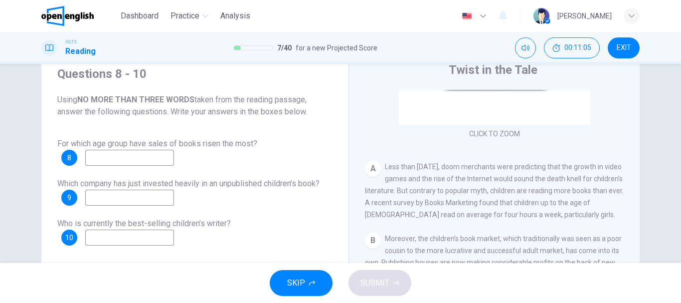
click at [231, 146] on span "For which age group have sales of books risen the most?" at bounding box center [157, 143] width 200 height 9
drag, startPoint x: 255, startPoint y: 145, endPoint x: 76, endPoint y: 142, distance: 178.6
click at [76, 142] on span "For which age group have sales of books risen the most?" at bounding box center [157, 143] width 200 height 9
click at [144, 221] on span "Who is currently the best-selling children’s writer?" at bounding box center [144, 222] width 174 height 9
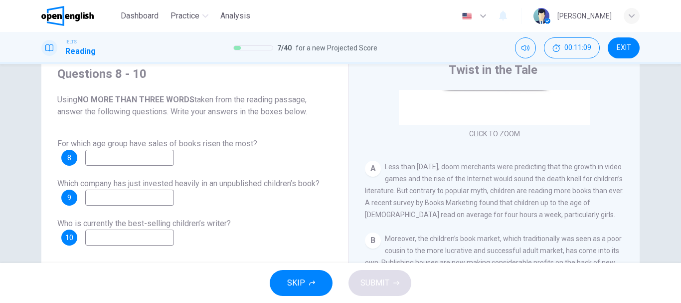
click at [144, 221] on span "Who is currently the best-selling children’s writer?" at bounding box center [144, 222] width 174 height 9
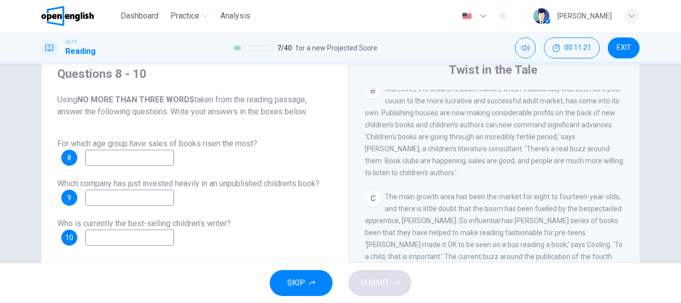
scroll to position [0, 0]
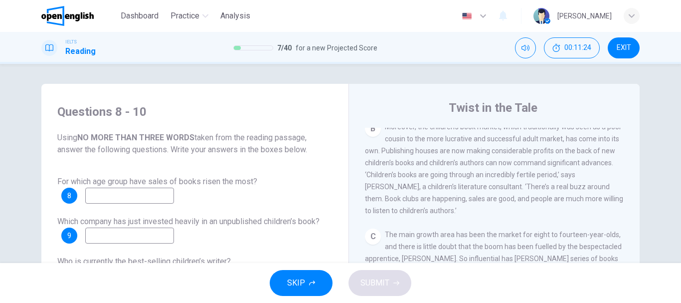
click at [141, 200] on input at bounding box center [129, 196] width 89 height 16
type input "**"
click at [133, 227] on div "Which company has just invested heavily in an unpublished children’s book? 9" at bounding box center [194, 229] width 275 height 28
click at [134, 232] on input at bounding box center [129, 235] width 89 height 16
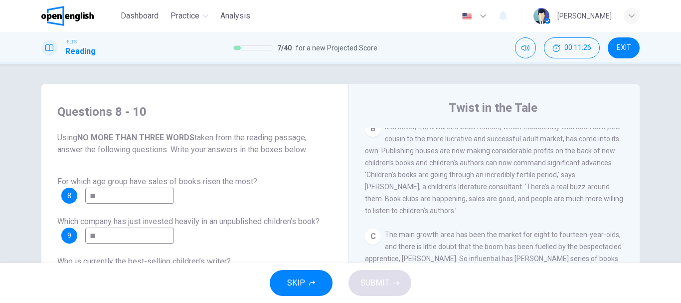
scroll to position [150, 0]
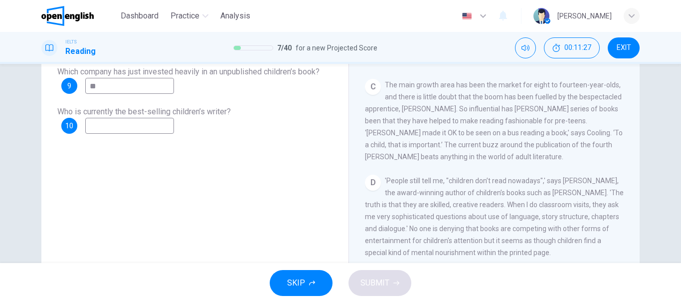
type input "**"
click at [145, 131] on input at bounding box center [129, 126] width 89 height 16
type input "**"
click at [371, 289] on span "SUBMIT" at bounding box center [375, 283] width 29 height 14
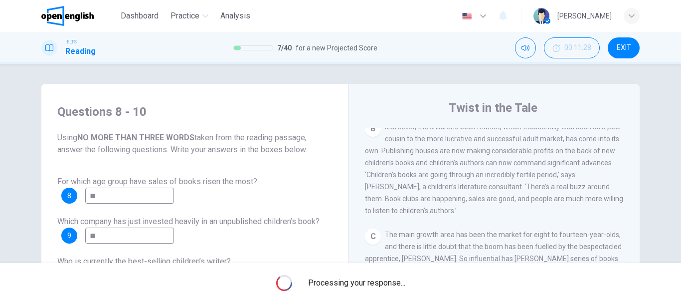
scroll to position [100, 0]
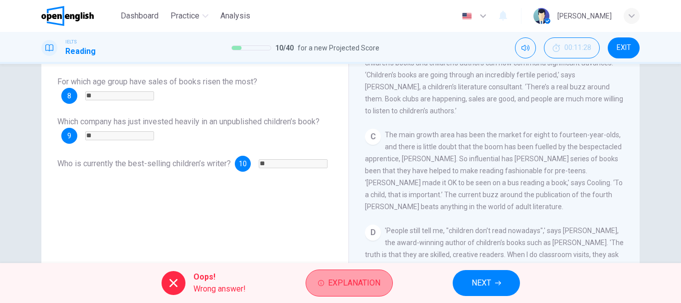
click at [337, 278] on span "Explanation" at bounding box center [354, 283] width 52 height 14
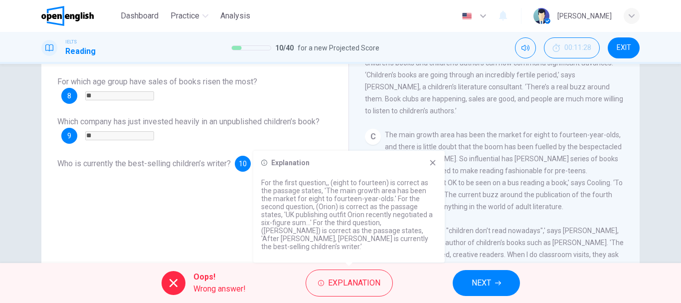
click at [280, 190] on p "For the first question,, (eight to fourteen) is correct as the passage states, …" at bounding box center [349, 215] width 176 height 72
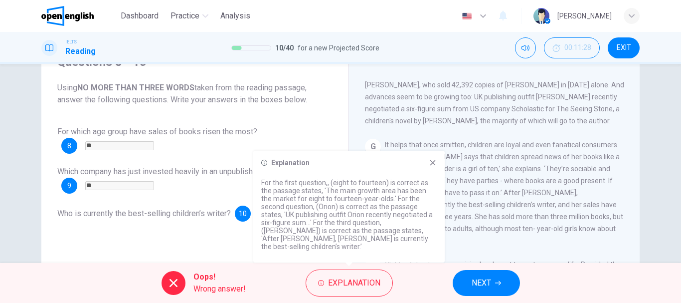
scroll to position [788, 0]
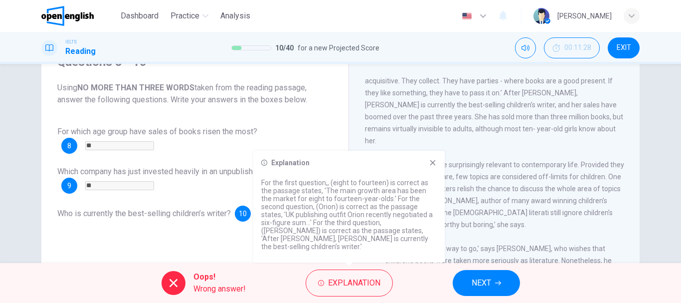
click at [435, 166] on icon at bounding box center [432, 162] width 5 height 5
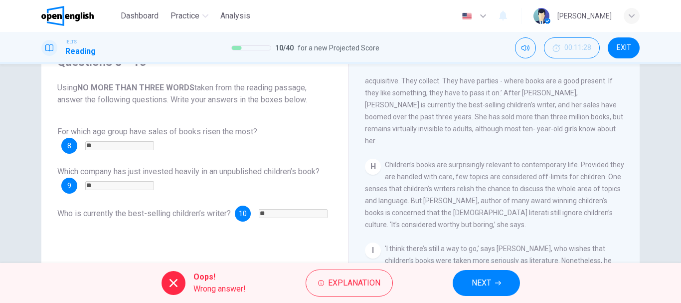
click at [477, 281] on span "NEXT" at bounding box center [481, 283] width 19 height 14
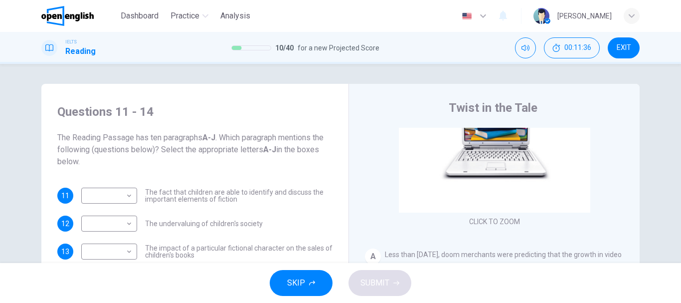
scroll to position [189, 0]
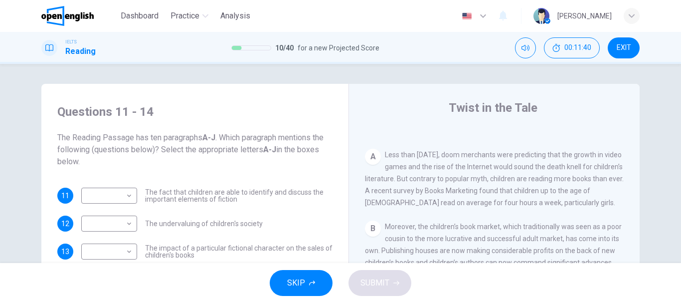
drag, startPoint x: 134, startPoint y: 141, endPoint x: 247, endPoint y: 140, distance: 113.2
click at [247, 140] on span "The Reading Passage has ten paragraphs A-J . Which paragraph mentions the follo…" at bounding box center [194, 150] width 275 height 36
drag, startPoint x: 208, startPoint y: 138, endPoint x: 262, endPoint y: 137, distance: 53.4
click at [262, 137] on span "The Reading Passage has ten paragraphs A-J . Which paragraph mentions the follo…" at bounding box center [194, 150] width 275 height 36
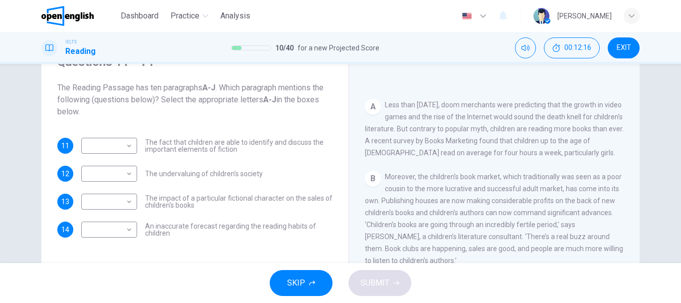
drag, startPoint x: 149, startPoint y: 145, endPoint x: 200, endPoint y: 145, distance: 51.4
click at [200, 145] on span "The fact that children are able to identify and discuss the important elements …" at bounding box center [239, 146] width 188 height 14
click at [111, 146] on body "This site uses cookies, as explained in our Privacy Policy . If you agree to th…" at bounding box center [340, 151] width 681 height 303
click at [410, 194] on div at bounding box center [340, 151] width 681 height 303
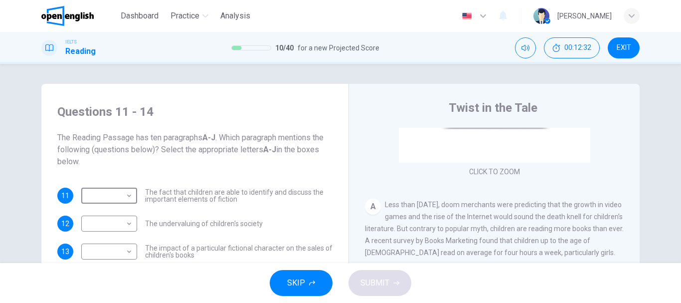
scroll to position [189, 0]
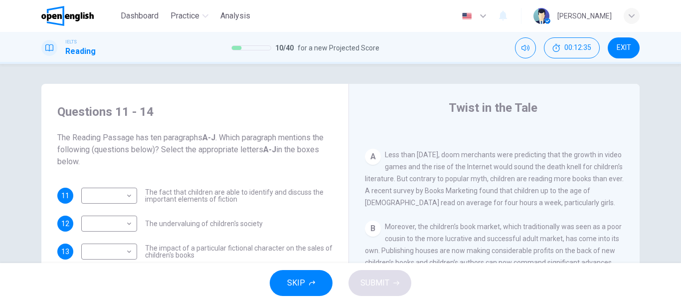
drag, startPoint x: 451, startPoint y: 170, endPoint x: 539, endPoint y: 179, distance: 88.2
click at [544, 175] on div "A Less than [DATE], doom merchants were predicting that the growth in video gam…" at bounding box center [494, 179] width 259 height 60
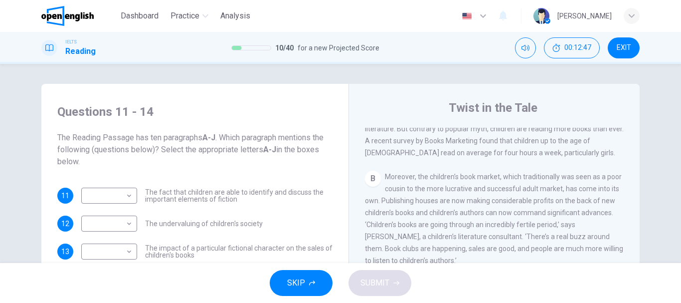
scroll to position [50, 0]
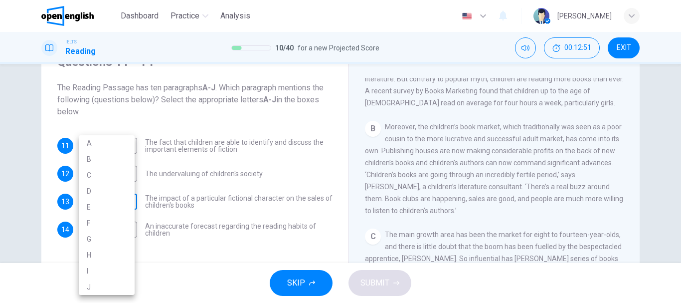
click at [118, 200] on body "This site uses cookies, as explained in our Privacy Policy . If you agree to th…" at bounding box center [340, 151] width 681 height 303
click at [125, 143] on li "A" at bounding box center [107, 143] width 56 height 16
type input "*"
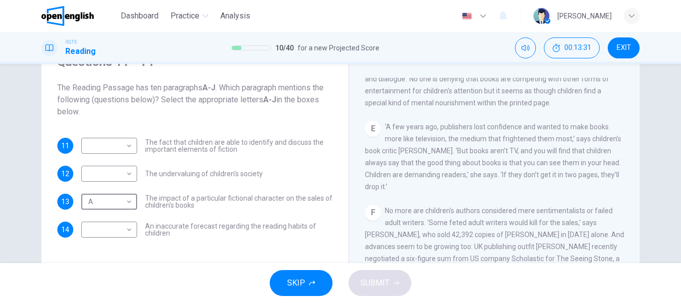
scroll to position [588, 0]
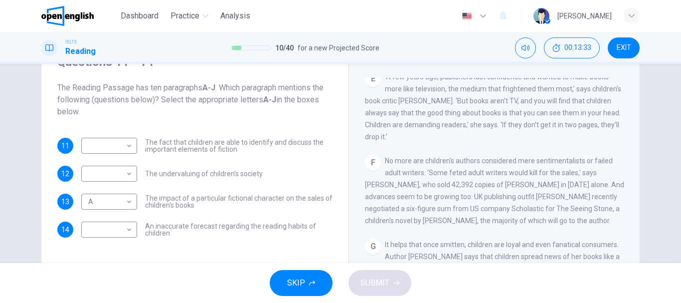
click at [410, 177] on span "No more are children’s authors considered mere sentimentalists or failed adult …" at bounding box center [494, 191] width 259 height 68
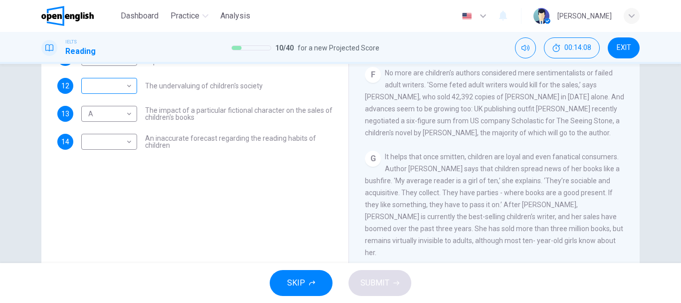
click at [101, 92] on body "This site uses cookies, as explained in our Privacy Policy . If you agree to th…" at bounding box center [340, 151] width 681 height 303
click at [101, 184] on li "F" at bounding box center [107, 182] width 56 height 16
drag, startPoint x: 226, startPoint y: 137, endPoint x: 290, endPoint y: 140, distance: 63.4
click at [290, 140] on span "An inaccurate forecast regarding the reading habits of children" at bounding box center [239, 142] width 188 height 14
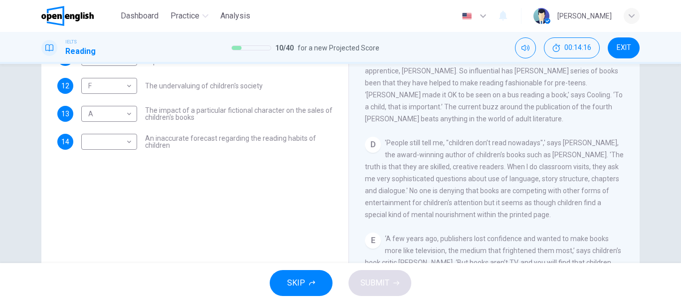
scroll to position [289, 0]
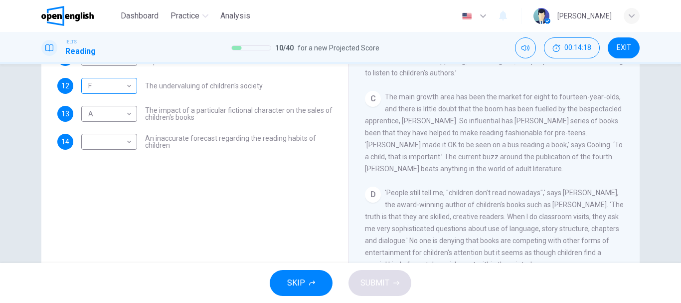
click at [96, 88] on body "This site uses cookies, as explained in our Privacy Policy . If you agree to th…" at bounding box center [340, 151] width 681 height 303
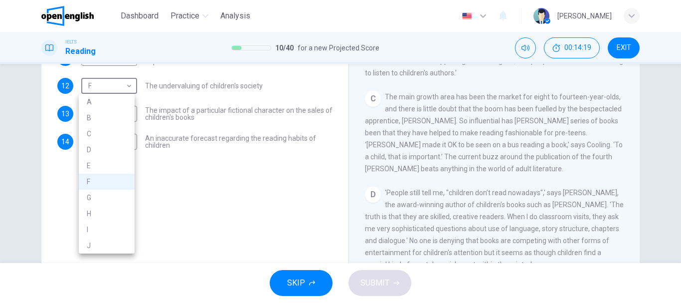
click at [105, 153] on li "D" at bounding box center [107, 150] width 56 height 16
type input "*"
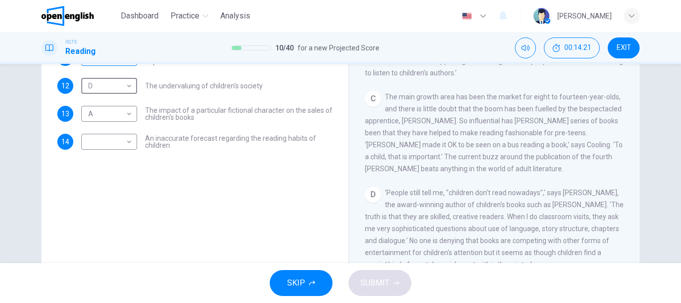
scroll to position [88, 0]
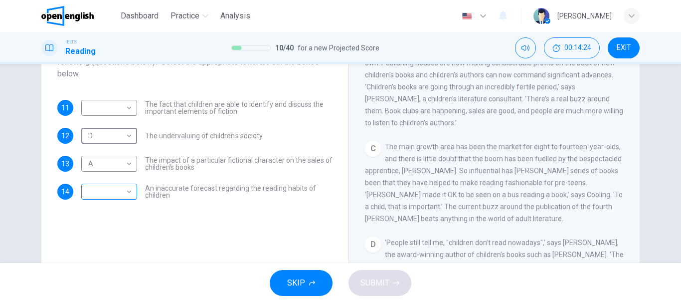
click at [99, 193] on body "This site uses cookies, as explained in our Privacy Policy . If you agree to th…" at bounding box center [340, 151] width 681 height 303
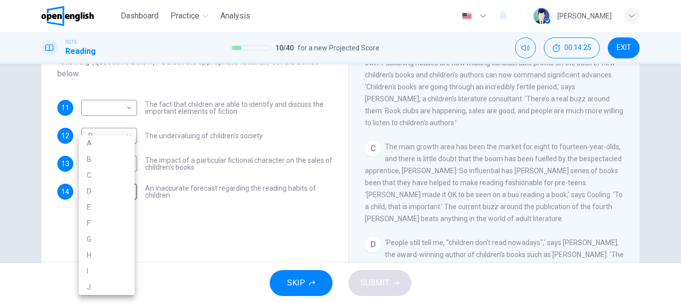
click at [106, 176] on li "C" at bounding box center [107, 175] width 56 height 16
type input "*"
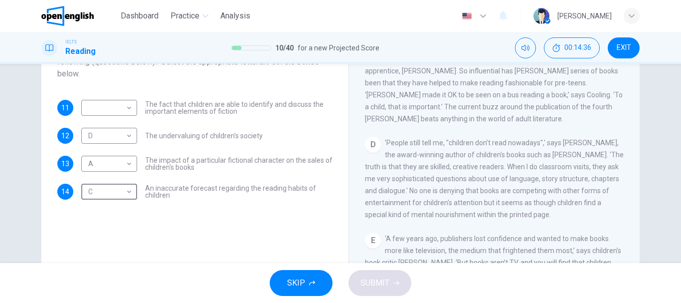
scroll to position [339, 0]
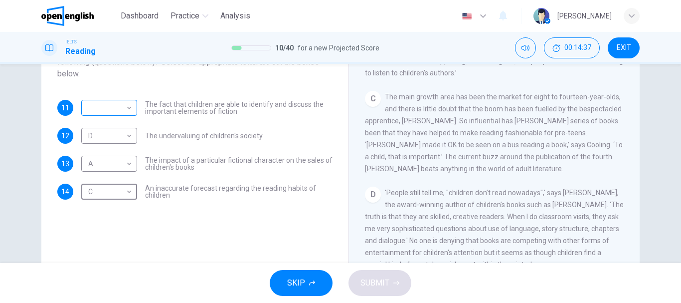
click at [109, 111] on body "This site uses cookies, as explained in our Privacy Policy . If you agree to th…" at bounding box center [340, 151] width 681 height 303
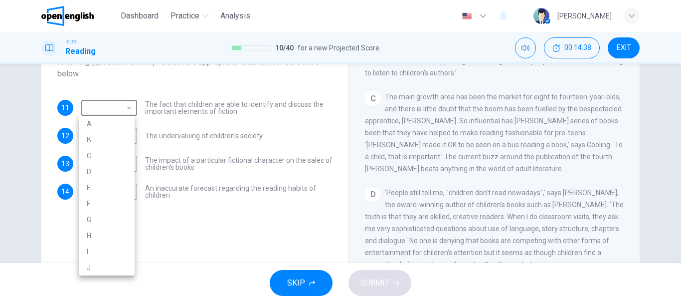
click at [107, 155] on li "C" at bounding box center [107, 156] width 56 height 16
type input "*"
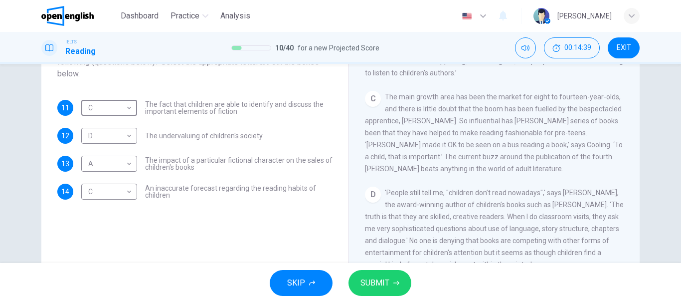
drag, startPoint x: 232, startPoint y: 190, endPoint x: 316, endPoint y: 192, distance: 83.3
click at [314, 192] on span "An inaccurate forecast regarding the reading habits of children" at bounding box center [239, 192] width 188 height 14
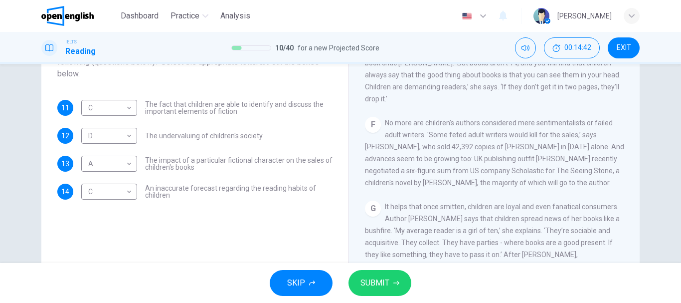
scroll to position [538, 0]
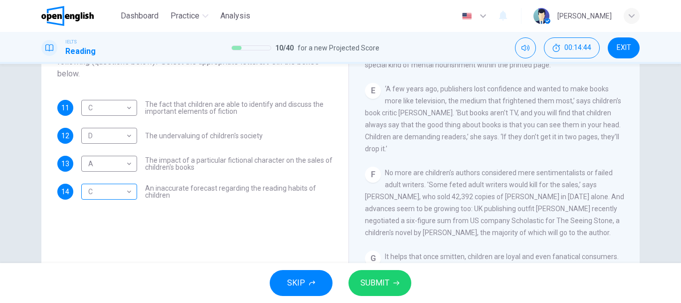
click at [110, 193] on body "This site uses cookies, as explained in our Privacy Policy . If you agree to th…" at bounding box center [340, 151] width 681 height 303
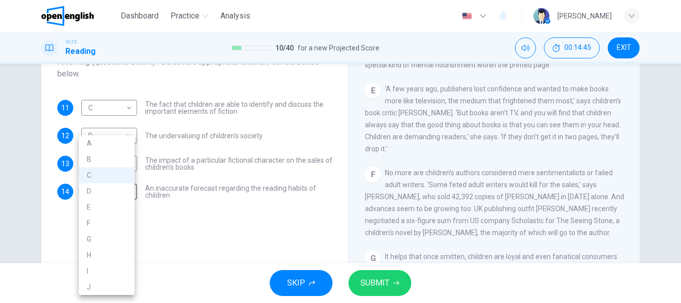
click at [106, 208] on li "E" at bounding box center [107, 207] width 56 height 16
type input "*"
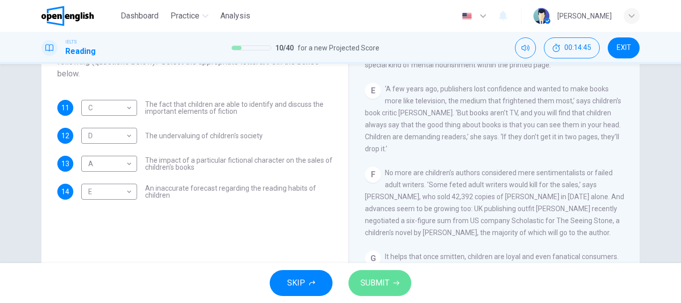
click at [384, 281] on span "SUBMIT" at bounding box center [375, 283] width 29 height 14
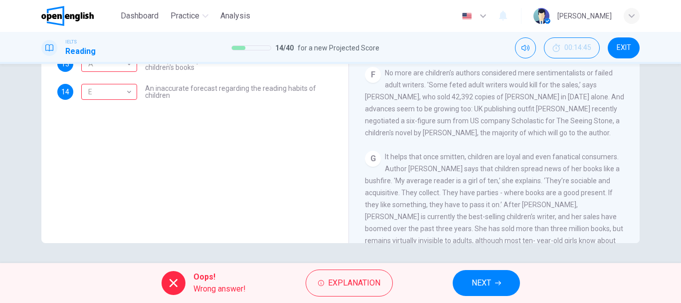
scroll to position [339, 0]
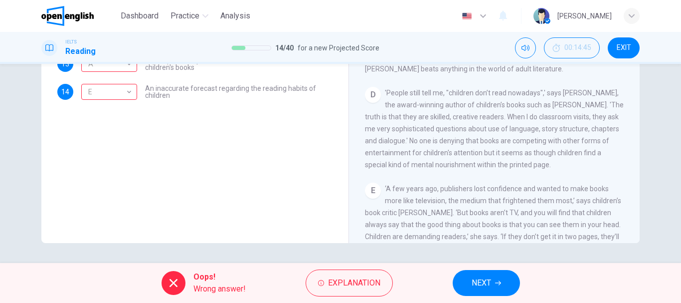
click at [386, 100] on span "'People still tell me, "children don’t read nowadays",' says [PERSON_NAME], the…" at bounding box center [494, 129] width 259 height 80
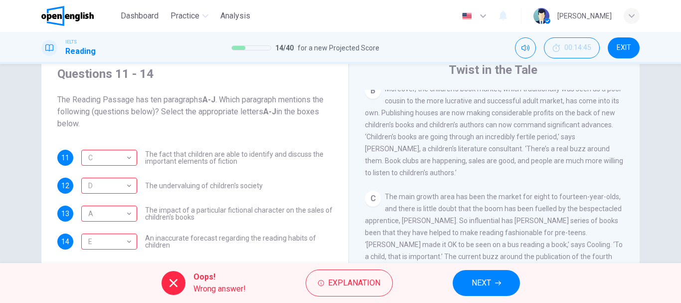
scroll to position [389, 0]
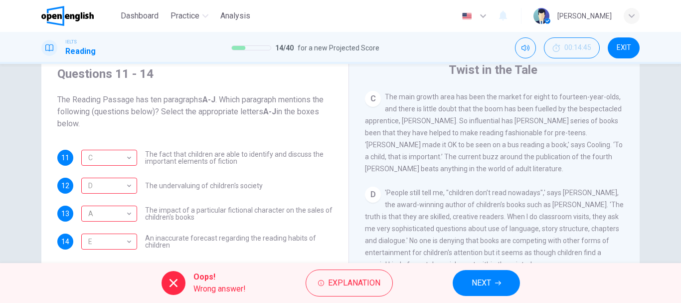
drag, startPoint x: 415, startPoint y: 102, endPoint x: 540, endPoint y: 108, distance: 124.8
click at [540, 108] on div "C The main growth area has been the market for eight to fourteen-year-olds, and…" at bounding box center [494, 133] width 259 height 84
click at [473, 276] on span "NEXT" at bounding box center [481, 283] width 19 height 14
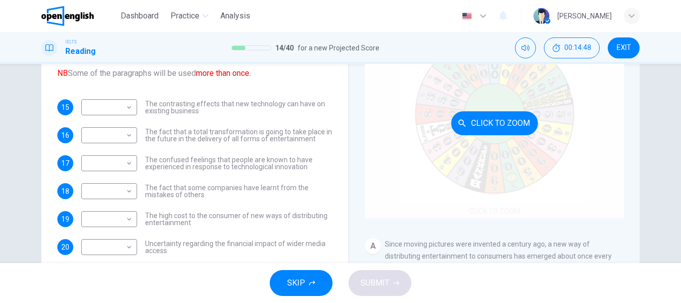
scroll to position [50, 0]
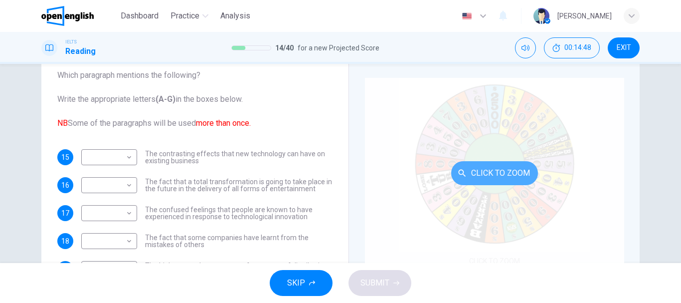
click at [481, 173] on button "Click to Zoom" at bounding box center [494, 173] width 87 height 24
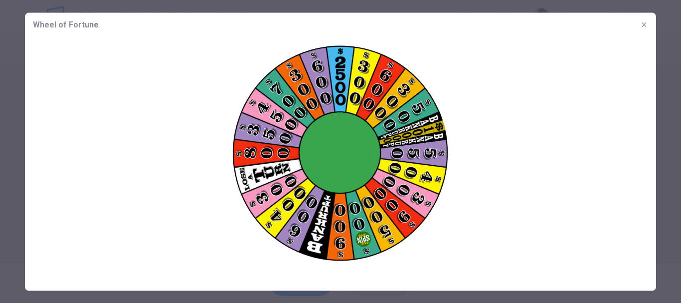
click at [648, 25] on icon "button" at bounding box center [644, 24] width 8 height 8
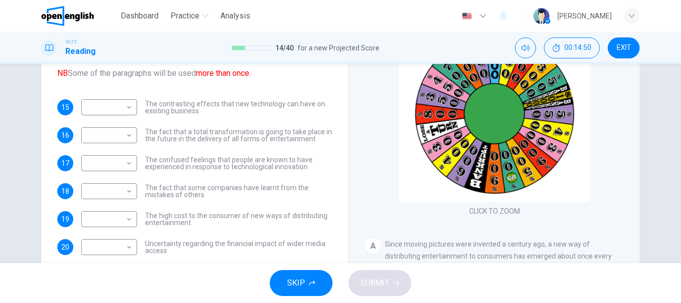
scroll to position [100, 0]
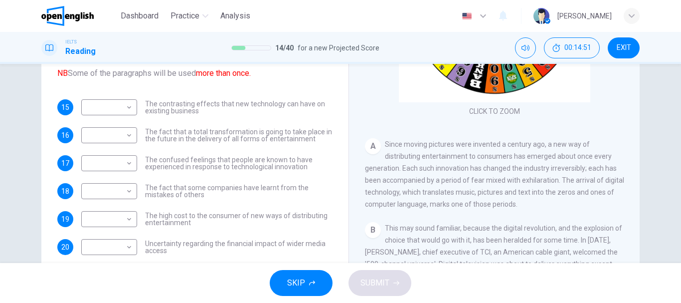
drag, startPoint x: 392, startPoint y: 147, endPoint x: 474, endPoint y: 146, distance: 82.3
click at [474, 146] on span "Since moving pictures were invented a century ago, a new way of distributing en…" at bounding box center [494, 174] width 259 height 68
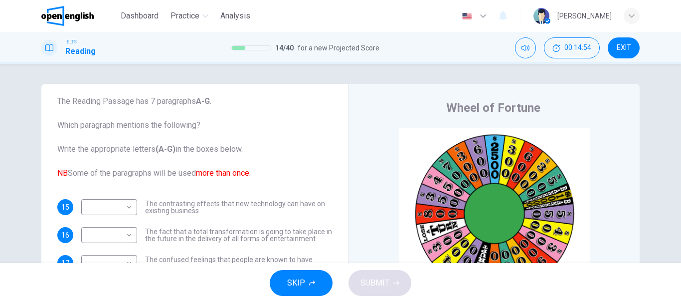
scroll to position [0, 0]
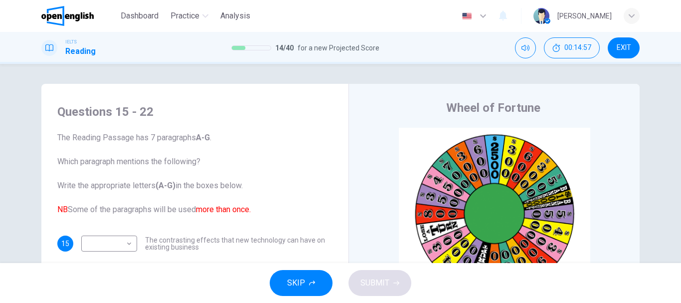
click at [144, 136] on span "The Reading Passage has 7 paragraphs A-G . Which paragraph mentions the followi…" at bounding box center [194, 174] width 275 height 84
click at [185, 136] on span "The Reading Passage has 7 paragraphs A-G . Which paragraph mentions the followi…" at bounding box center [194, 174] width 275 height 84
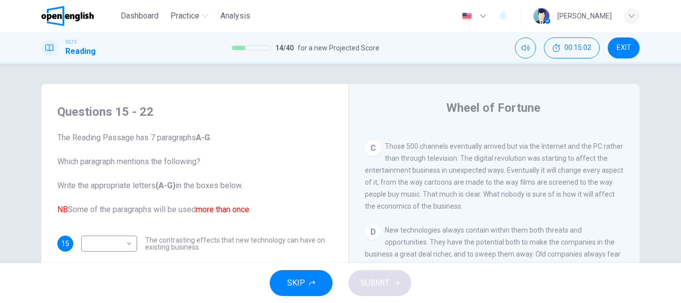
click at [58, 161] on span "The Reading Passage has 7 paragraphs A-G . Which paragraph mentions the followi…" at bounding box center [194, 174] width 275 height 84
drag, startPoint x: 103, startPoint y: 162, endPoint x: 203, endPoint y: 162, distance: 100.2
click at [203, 162] on span "The Reading Passage has 7 paragraphs A-G . Which paragraph mentions the followi…" at bounding box center [194, 174] width 275 height 84
drag, startPoint x: 94, startPoint y: 182, endPoint x: 158, endPoint y: 186, distance: 63.4
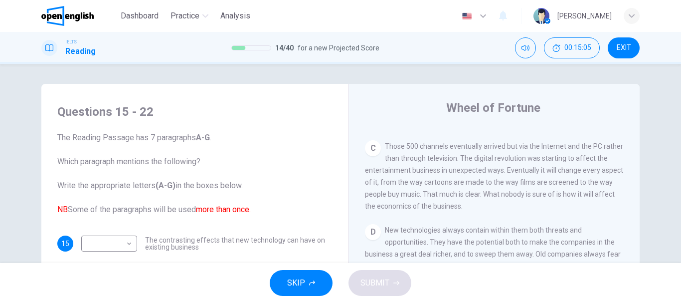
click at [153, 186] on span "The Reading Passage has 7 paragraphs A-G . Which paragraph mentions the followi…" at bounding box center [194, 174] width 275 height 84
drag, startPoint x: 156, startPoint y: 207, endPoint x: 233, endPoint y: 208, distance: 77.3
click at [215, 207] on span "The Reading Passage has 7 paragraphs A-G . Which paragraph mentions the followi…" at bounding box center [194, 174] width 275 height 84
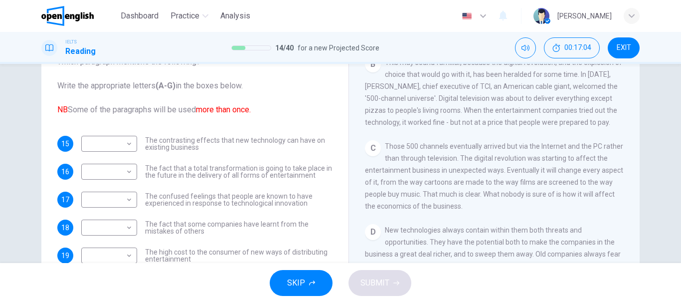
scroll to position [215, 0]
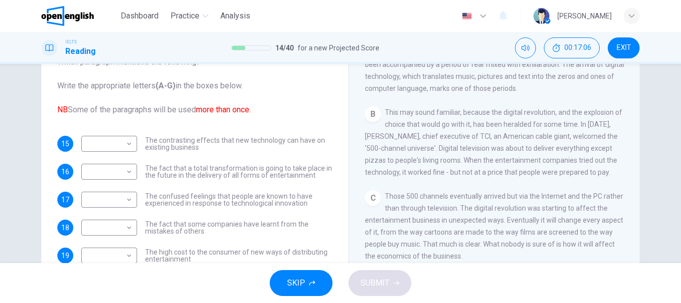
drag, startPoint x: 407, startPoint y: 116, endPoint x: 539, endPoint y: 116, distance: 131.7
click at [539, 116] on span "This may sound familiar, because the digital revolution, and the explosion of c…" at bounding box center [493, 142] width 257 height 68
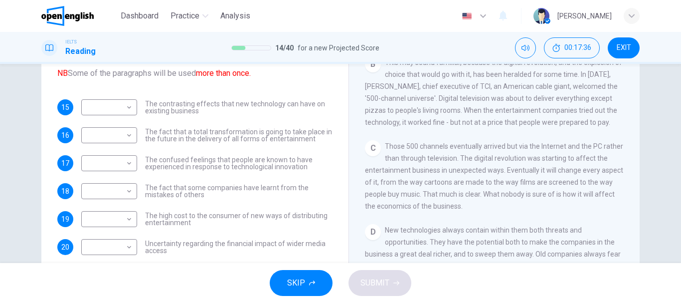
scroll to position [315, 0]
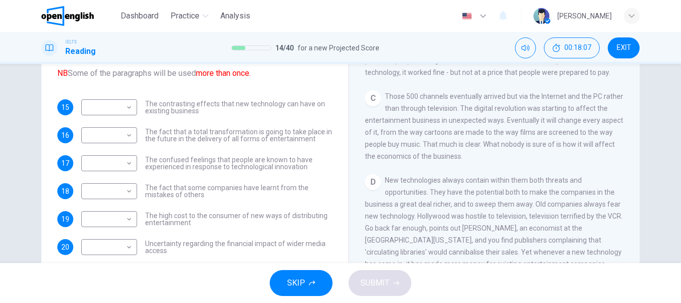
drag, startPoint x: 430, startPoint y: 128, endPoint x: 518, endPoint y: 126, distance: 87.8
click at [517, 126] on span "Those 500 channels eventually arrived but via the Internet and the PC rather th…" at bounding box center [494, 126] width 258 height 68
drag, startPoint x: 401, startPoint y: 140, endPoint x: 457, endPoint y: 141, distance: 55.9
click at [457, 141] on span "Those 500 channels eventually arrived but via the Internet and the PC rather th…" at bounding box center [494, 126] width 258 height 68
drag, startPoint x: 377, startPoint y: 154, endPoint x: 465, endPoint y: 153, distance: 88.8
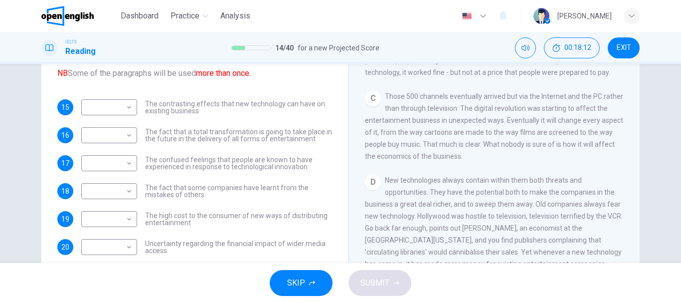
click at [465, 153] on span "Those 500 channels eventually arrived but via the Internet and the PC rather th…" at bounding box center [494, 126] width 258 height 68
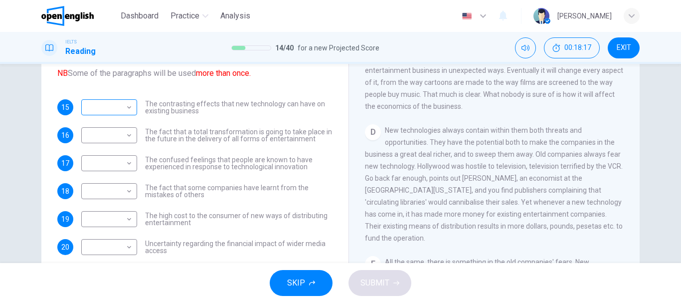
click at [107, 108] on body "This site uses cookies, as explained in our Privacy Policy . If you agree to th…" at bounding box center [340, 151] width 681 height 303
click at [444, 169] on div at bounding box center [340, 151] width 681 height 303
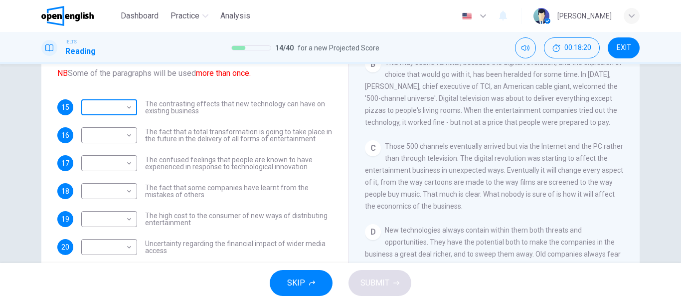
click at [111, 109] on body "This site uses cookies, as explained in our Privacy Policy . If you agree to th…" at bounding box center [340, 151] width 681 height 303
click at [113, 160] on li "C" at bounding box center [107, 155] width 56 height 16
type input "*"
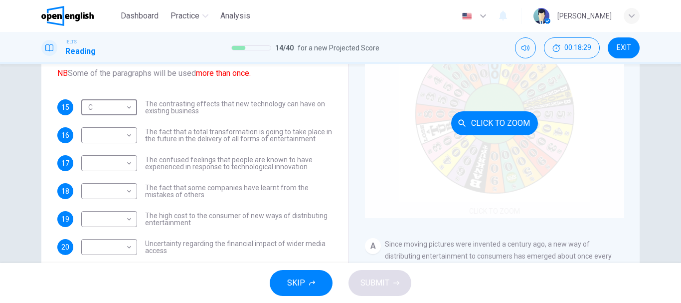
scroll to position [200, 0]
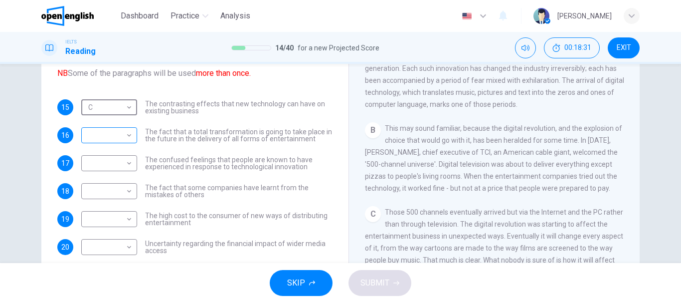
click at [105, 137] on body "This site uses cookies, as explained in our Privacy Policy . If you agree to th…" at bounding box center [340, 151] width 681 height 303
click at [105, 170] on li "B" at bounding box center [107, 167] width 56 height 16
type input "*"
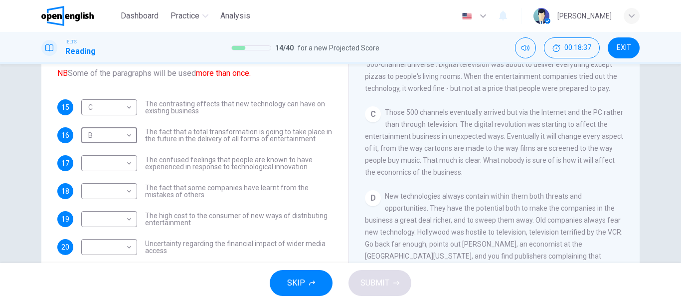
scroll to position [349, 0]
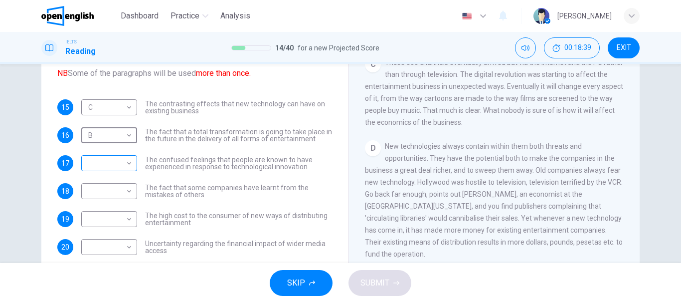
click at [114, 160] on body "This site uses cookies, as explained in our Privacy Policy . If you agree to th…" at bounding box center [340, 151] width 681 height 303
click at [98, 217] on li "C" at bounding box center [107, 211] width 56 height 16
type input "*"
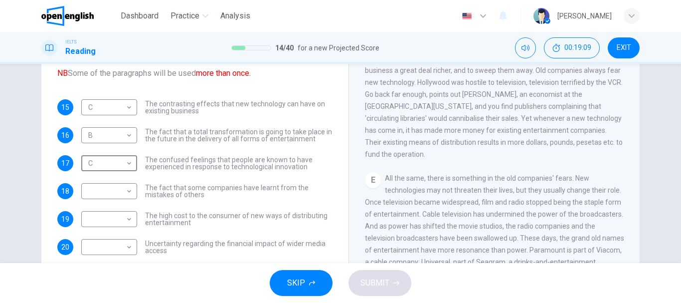
scroll to position [150, 0]
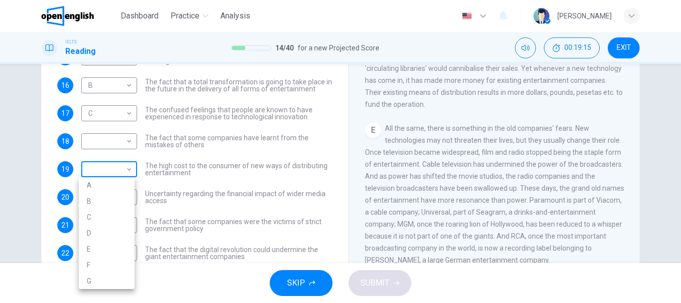
click at [107, 168] on body "This site uses cookies, as explained in our Privacy Policy . If you agree to th…" at bounding box center [340, 151] width 681 height 303
click at [95, 217] on li "C" at bounding box center [107, 217] width 56 height 16
type input "*"
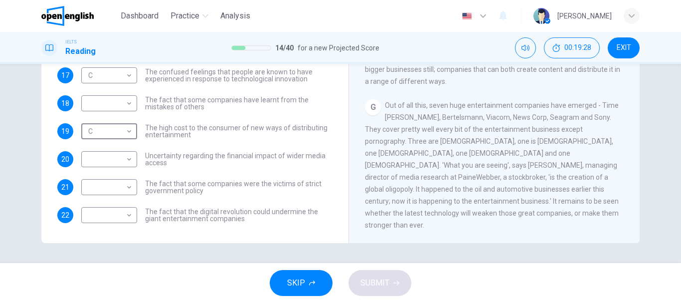
scroll to position [764, 0]
click at [113, 211] on body "This site uses cookies, as explained in our Privacy Policy . If you agree to th…" at bounding box center [340, 151] width 681 height 303
click at [537, 119] on div at bounding box center [340, 151] width 681 height 303
click at [111, 215] on body "This site uses cookies, as explained in our Privacy Policy . If you agree to th…" at bounding box center [340, 151] width 681 height 303
click at [98, 279] on li "G" at bounding box center [107, 287] width 56 height 16
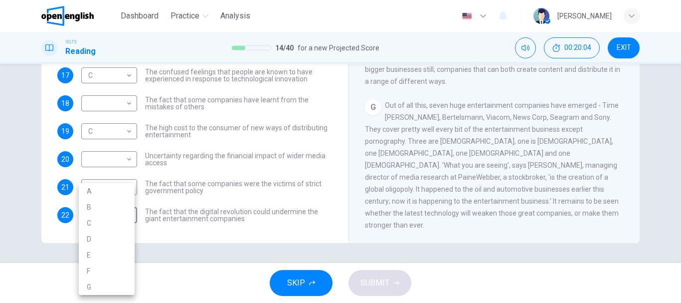
type input "*"
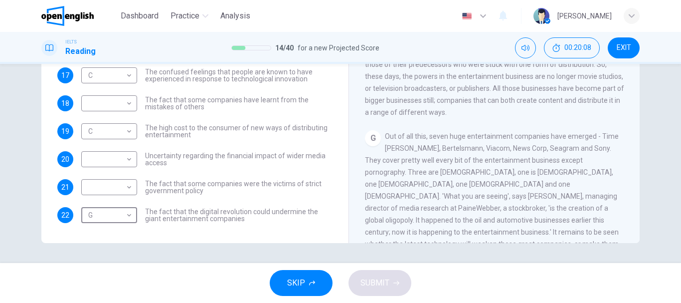
scroll to position [614, 0]
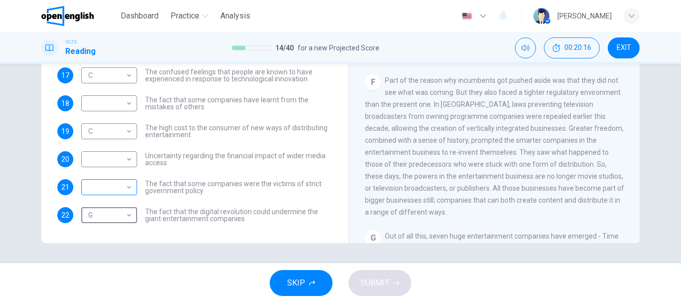
click at [113, 183] on body "This site uses cookies, as explained in our Privacy Policy . If you agree to th…" at bounding box center [340, 151] width 681 height 303
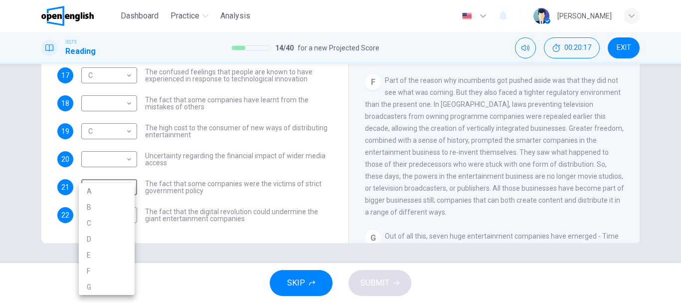
click at [98, 268] on li "F" at bounding box center [107, 271] width 56 height 16
type input "*"
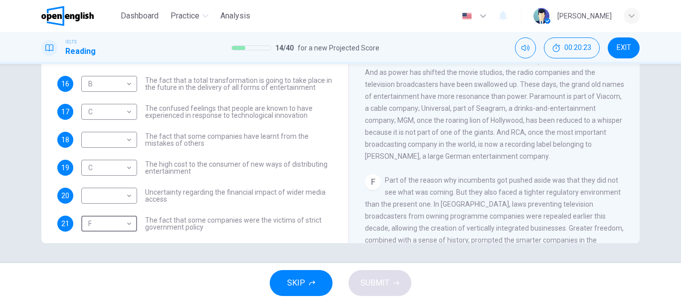
scroll to position [465, 0]
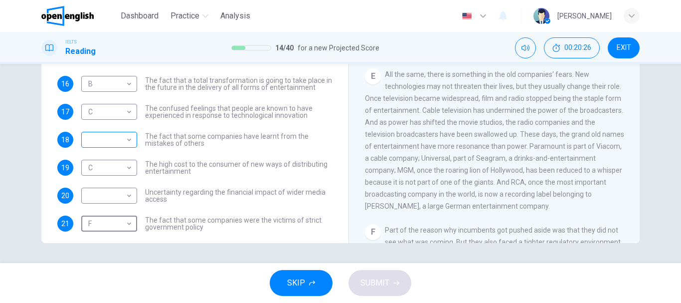
click at [91, 142] on body "This site uses cookies, as explained in our Privacy Policy . If you agree to th…" at bounding box center [340, 151] width 681 height 303
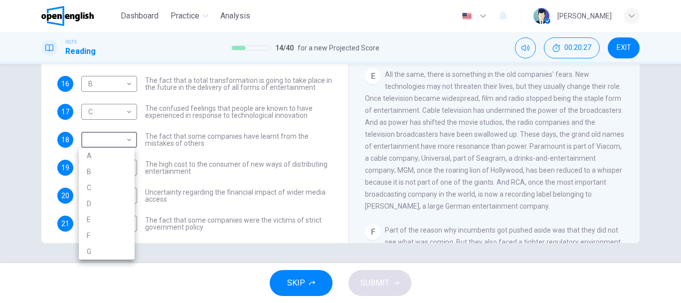
click at [97, 218] on li "E" at bounding box center [107, 219] width 56 height 16
type input "*"
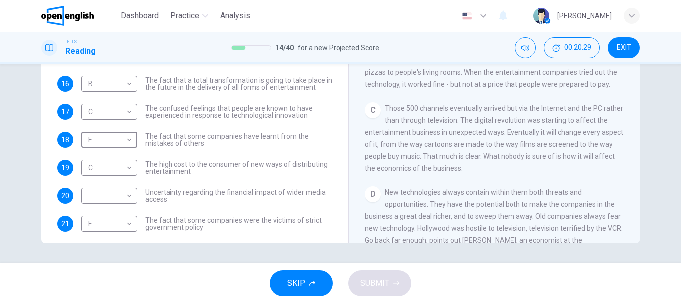
scroll to position [116, 0]
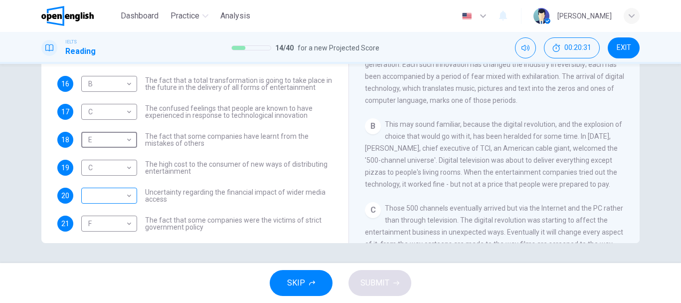
click at [96, 193] on body "This site uses cookies, as explained in our Privacy Policy . If you agree to th…" at bounding box center [340, 151] width 681 height 303
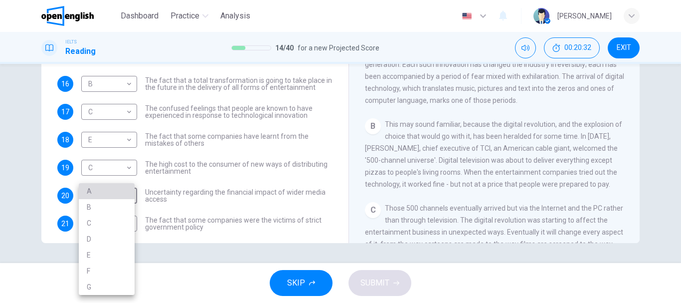
click at [101, 189] on li "A" at bounding box center [107, 191] width 56 height 16
type input "*"
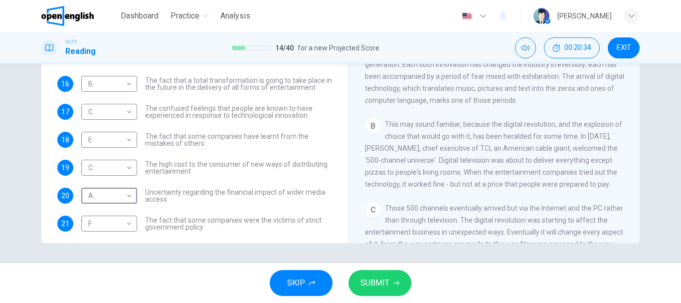
scroll to position [0, 0]
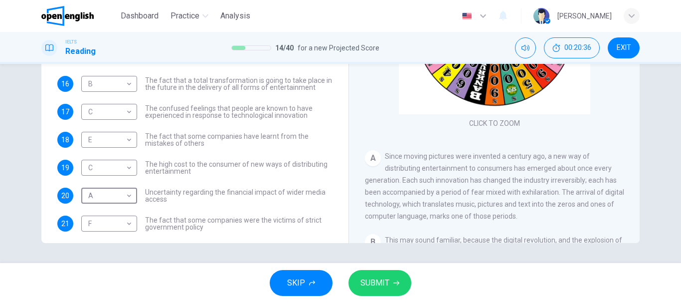
click at [375, 287] on span "SUBMIT" at bounding box center [375, 283] width 29 height 14
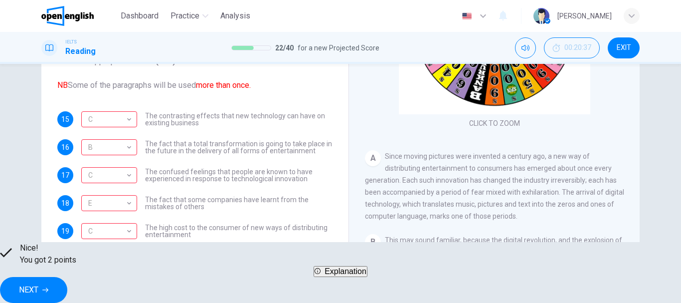
scroll to position [188, 0]
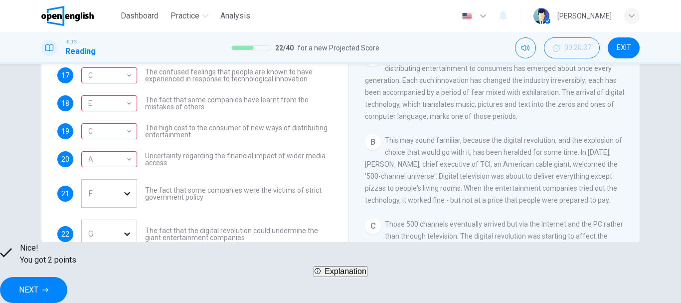
click at [38, 284] on span "NEXT" at bounding box center [28, 290] width 19 height 14
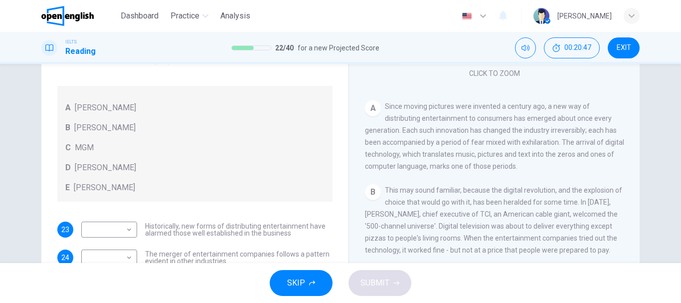
scroll to position [50, 0]
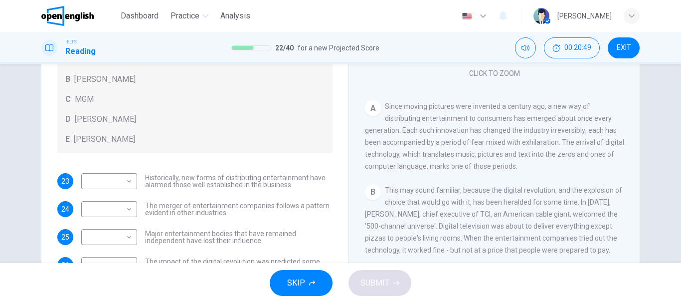
drag, startPoint x: 197, startPoint y: 189, endPoint x: 275, endPoint y: 189, distance: 78.3
click at [275, 188] on span "Historically, new forms of distributing entertainment have alarmed those well e…" at bounding box center [239, 181] width 188 height 14
drag, startPoint x: 183, startPoint y: 193, endPoint x: 277, endPoint y: 197, distance: 93.8
click at [271, 188] on span "Historically, new forms of distributing entertainment have alarmed those well e…" at bounding box center [239, 181] width 188 height 14
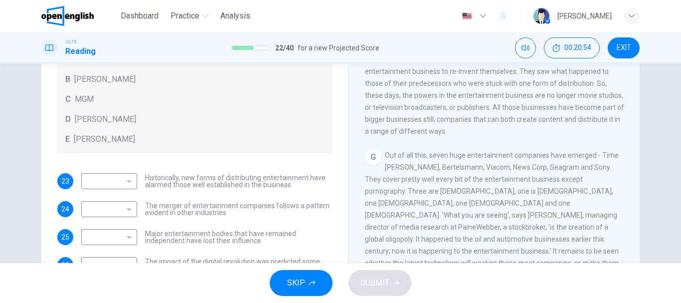
scroll to position [188, 0]
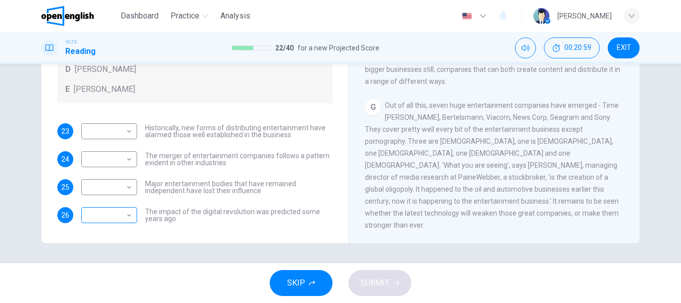
click at [98, 221] on body "This site uses cookies, as explained in our Privacy Policy . If you agree to th…" at bounding box center [340, 151] width 681 height 303
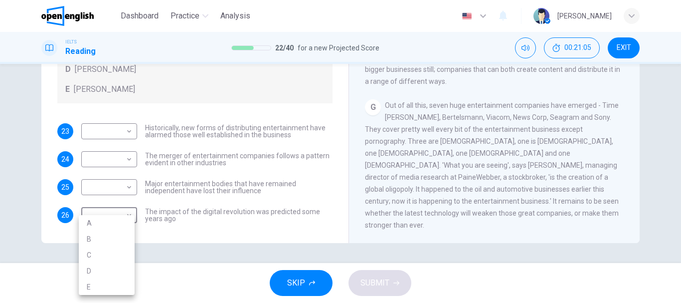
click at [433, 171] on div at bounding box center [340, 151] width 681 height 303
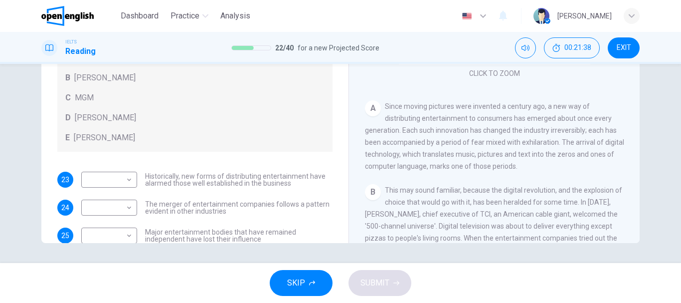
scroll to position [60, 0]
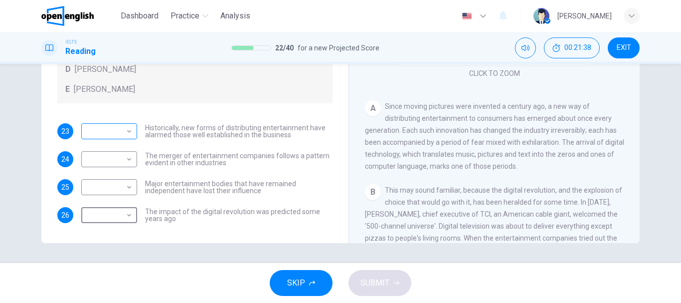
click at [119, 135] on body "This site uses cookies, as explained in our Privacy Policy . If you agree to th…" at bounding box center [340, 151] width 681 height 303
click at [119, 153] on li "A" at bounding box center [107, 147] width 56 height 16
type input "*"
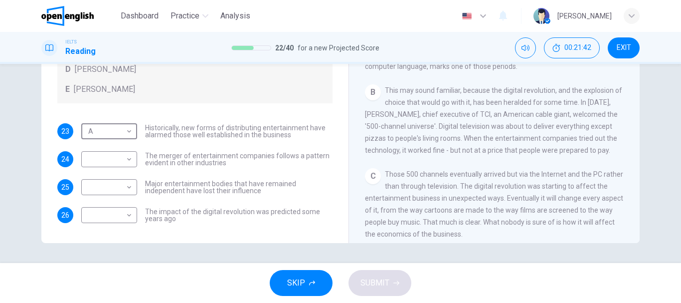
scroll to position [200, 0]
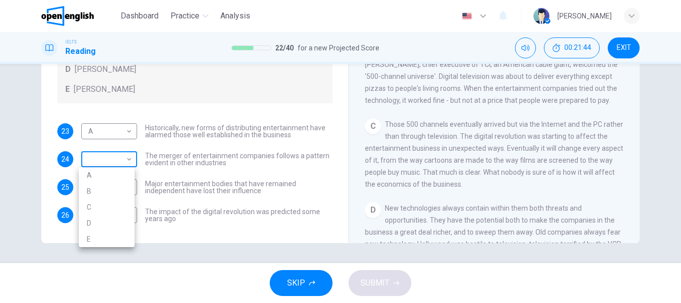
click at [82, 162] on body "This site uses cookies, as explained in our Privacy Policy . If you agree to th…" at bounding box center [340, 151] width 681 height 303
click at [102, 207] on li "C" at bounding box center [107, 207] width 56 height 16
type input "*"
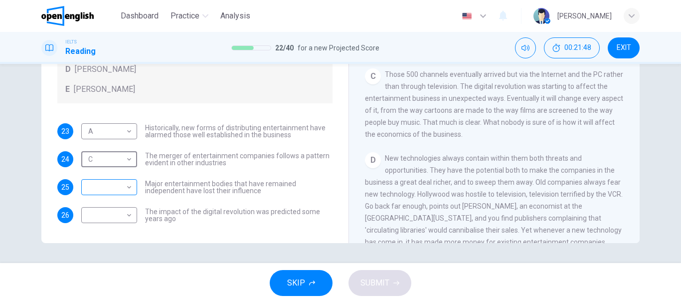
click at [101, 189] on body "This site uses cookies, as explained in our Privacy Policy . If you agree to th…" at bounding box center [340, 151] width 681 height 303
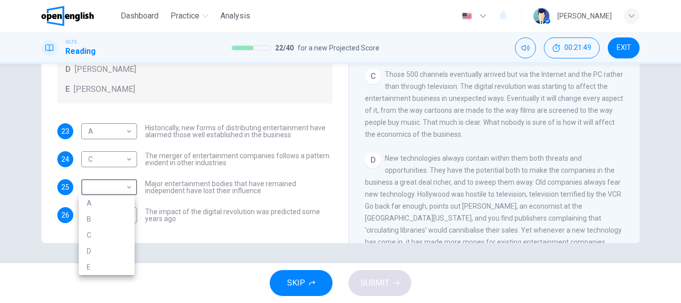
click at [98, 252] on li "D" at bounding box center [107, 251] width 56 height 16
type input "*"
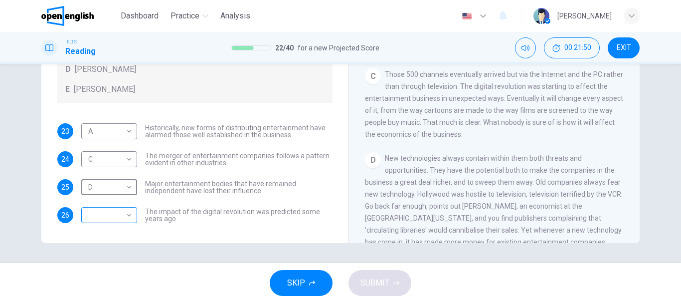
click at [115, 211] on body "This site uses cookies, as explained in our Privacy Policy . If you agree to th…" at bounding box center [340, 151] width 681 height 303
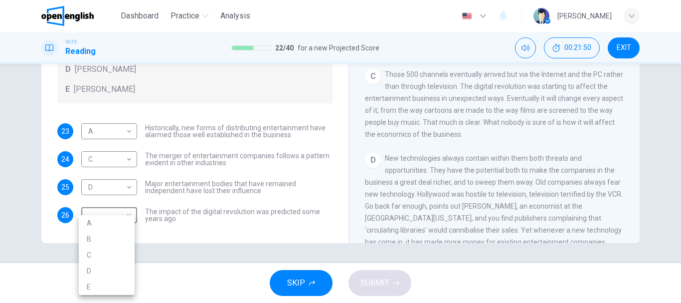
click at [94, 235] on li "B" at bounding box center [107, 239] width 56 height 16
type input "*"
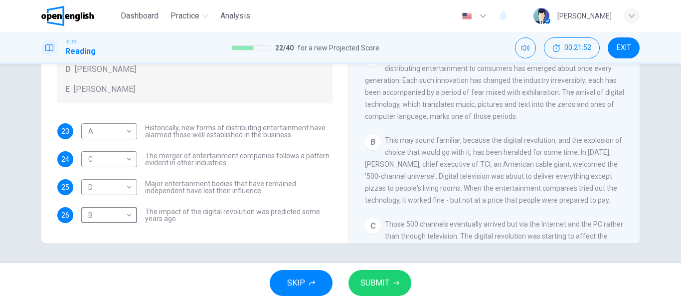
scroll to position [150, 0]
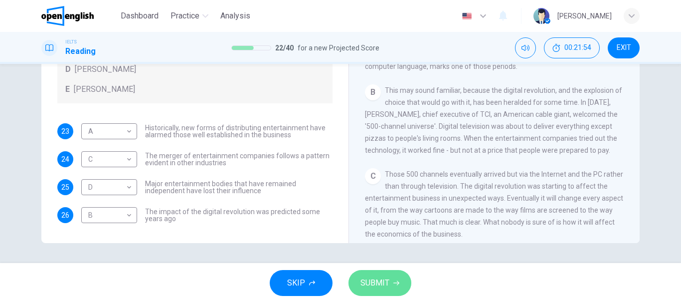
click at [376, 283] on span "SUBMIT" at bounding box center [375, 283] width 29 height 14
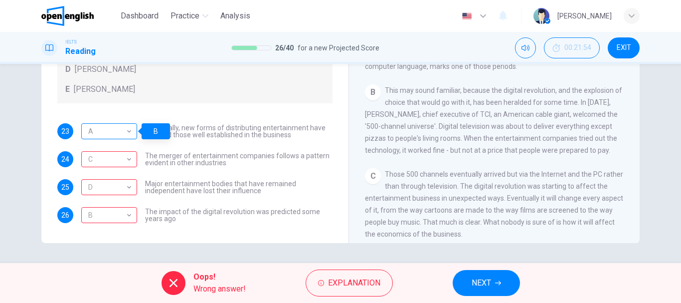
click at [119, 135] on div "A" at bounding box center [107, 131] width 52 height 28
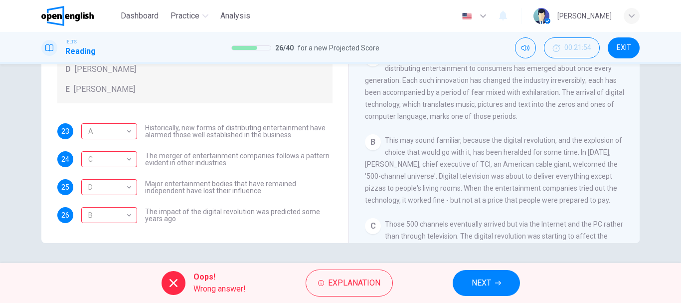
drag, startPoint x: 389, startPoint y: 141, endPoint x: 591, endPoint y: 150, distance: 201.7
click at [591, 150] on div "B This may sound familiar, because the digital revolution, and the explosion of…" at bounding box center [494, 170] width 259 height 72
drag, startPoint x: 156, startPoint y: 155, endPoint x: 299, endPoint y: 161, distance: 143.8
click at [274, 157] on span "The merger of entertainment companies follows a pattern evident in other indust…" at bounding box center [239, 159] width 188 height 14
click at [487, 286] on span "NEXT" at bounding box center [481, 283] width 19 height 14
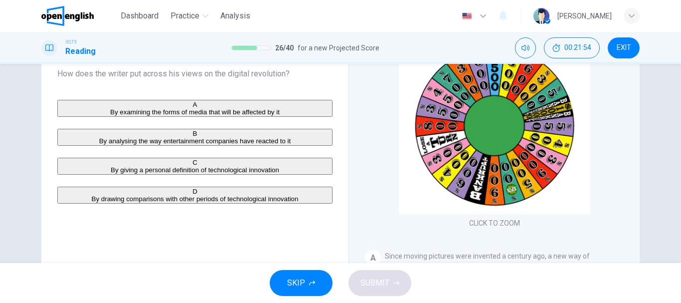
scroll to position [38, 0]
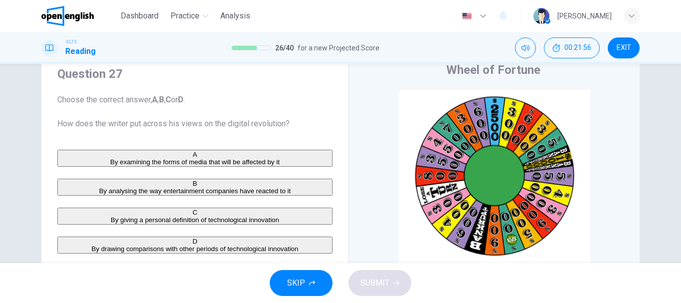
drag, startPoint x: 72, startPoint y: 122, endPoint x: 203, endPoint y: 125, distance: 131.2
click at [200, 124] on span "Choose the correct answer, A , B , C or D . How does the writer put across his …" at bounding box center [194, 112] width 275 height 36
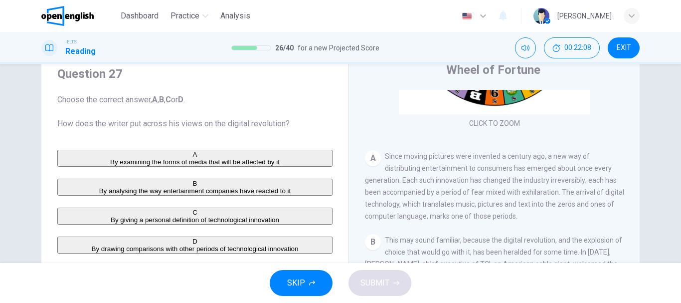
drag, startPoint x: 71, startPoint y: 123, endPoint x: 206, endPoint y: 132, distance: 135.5
click at [215, 123] on span "Choose the correct answer, A , B , C or D . How does the writer put across his …" at bounding box center [194, 112] width 275 height 36
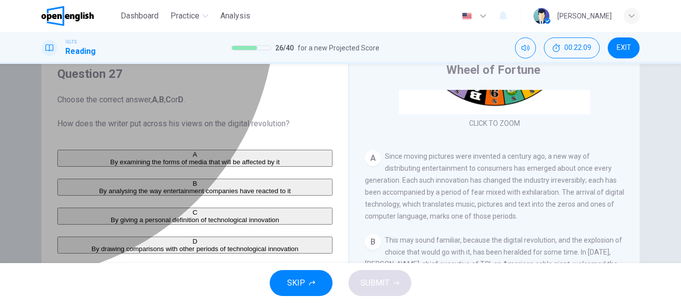
click at [63, 158] on div "A" at bounding box center [194, 154] width 273 height 7
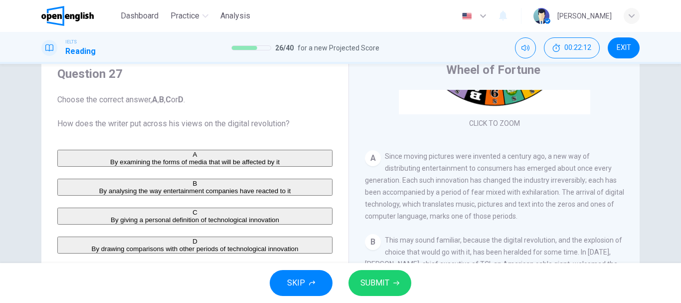
drag, startPoint x: 98, startPoint y: 126, endPoint x: 197, endPoint y: 124, distance: 99.3
click at [197, 124] on span "Choose the correct answer, A , B , C or D . How does the writer put across his …" at bounding box center [194, 112] width 275 height 36
click at [205, 195] on span "By analysing the way entertainment companies have reacted to it" at bounding box center [195, 190] width 192 height 7
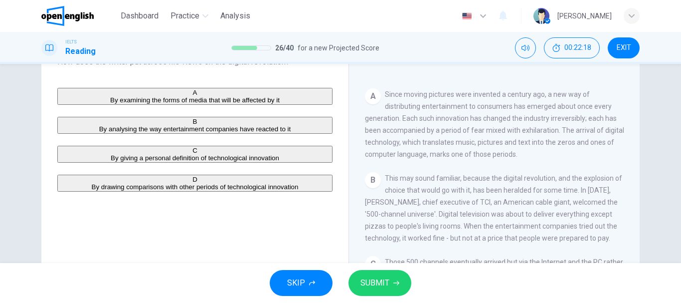
scroll to position [150, 0]
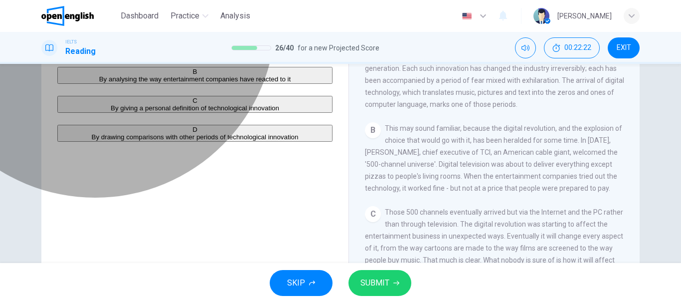
click at [151, 141] on span "By drawing comparisons with other periods of technological innovation" at bounding box center [195, 136] width 207 height 7
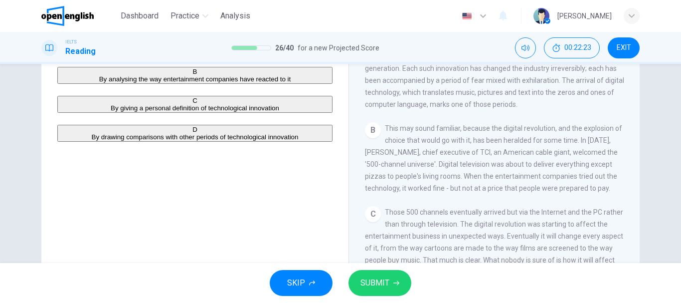
click at [385, 281] on span "SUBMIT" at bounding box center [375, 283] width 29 height 14
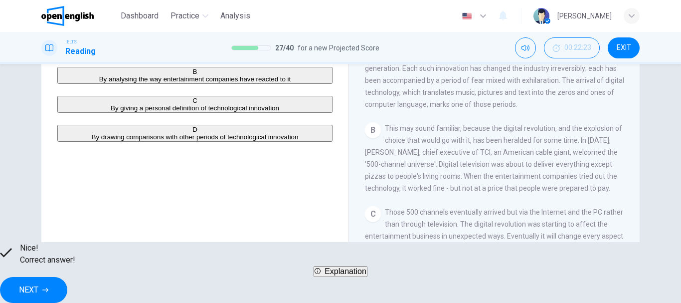
click at [67, 291] on button "NEXT" at bounding box center [33, 290] width 67 height 26
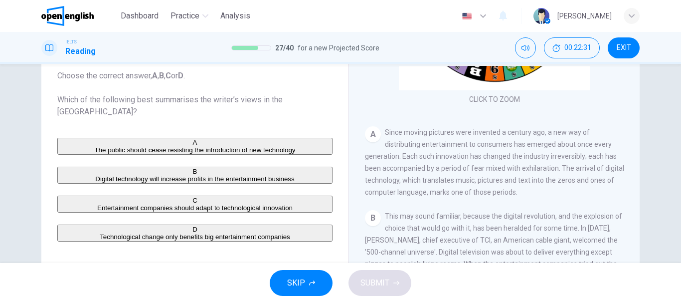
scroll to position [112, 0]
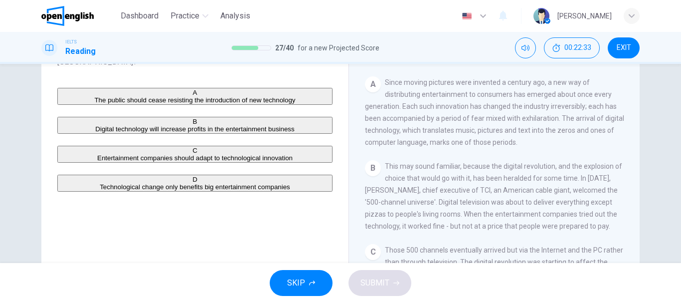
click at [204, 162] on span "Entertainment companies should adapt to technological innovation" at bounding box center [195, 157] width 196 height 7
click at [370, 282] on span "SUBMIT" at bounding box center [375, 283] width 29 height 14
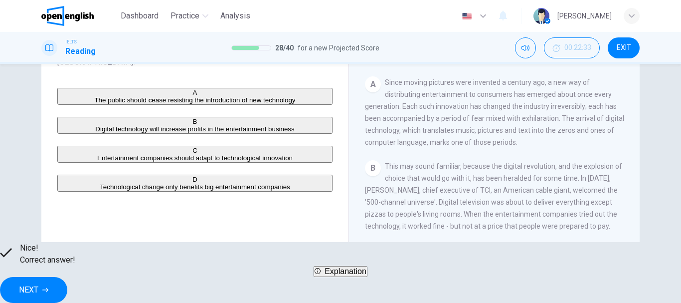
click at [38, 285] on span "NEXT" at bounding box center [28, 290] width 19 height 14
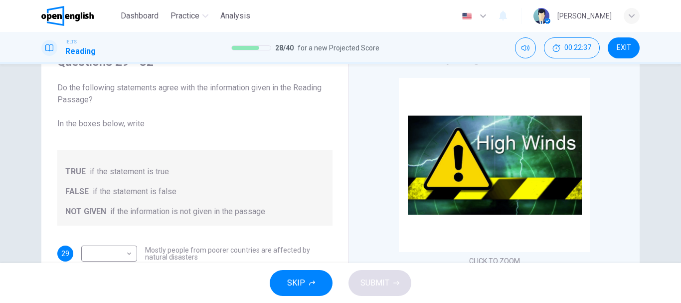
scroll to position [100, 0]
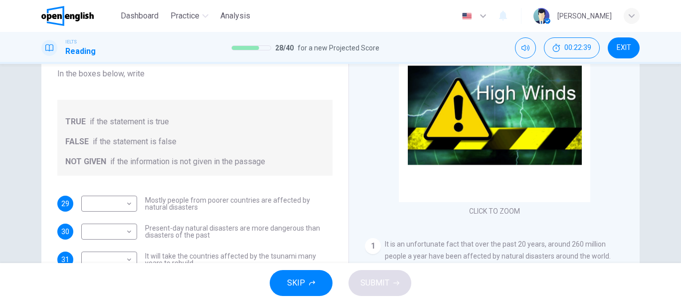
drag, startPoint x: 153, startPoint y: 121, endPoint x: 170, endPoint y: 123, distance: 16.6
click at [169, 122] on div "TRUE if the statement is true" at bounding box center [194, 122] width 259 height 12
drag, startPoint x: 95, startPoint y: 143, endPoint x: 171, endPoint y: 141, distance: 75.8
click at [171, 141] on span "if the statement is false" at bounding box center [135, 142] width 84 height 12
drag, startPoint x: 117, startPoint y: 163, endPoint x: 185, endPoint y: 159, distance: 67.9
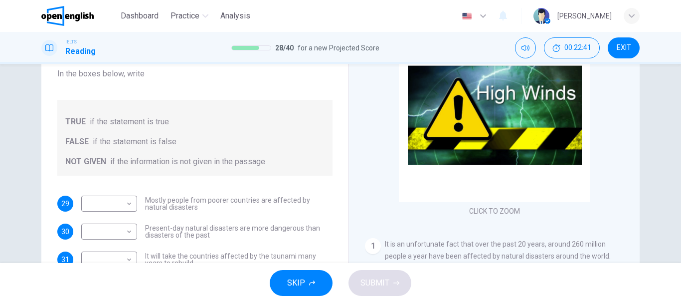
click at [185, 159] on span "if the information is not given in the passage" at bounding box center [187, 162] width 155 height 12
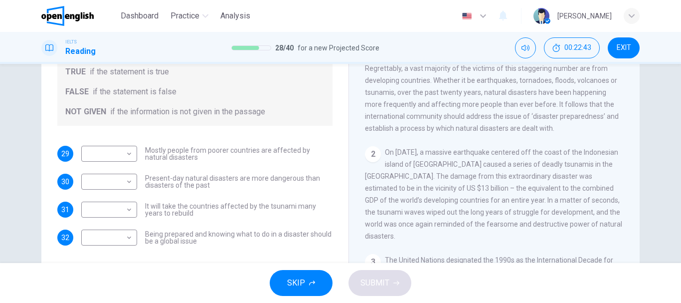
scroll to position [188, 0]
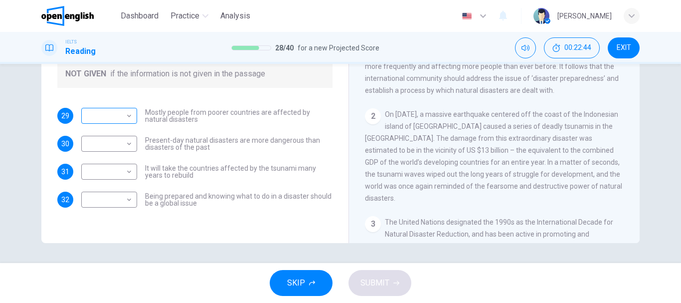
click at [113, 115] on body "This site uses cookies, as explained in our Privacy Policy . If you agree to th…" at bounding box center [340, 151] width 681 height 303
click at [113, 115] on div at bounding box center [340, 151] width 681 height 303
click at [160, 121] on span "Mostly people from poorer countries are affected by natural disasters" at bounding box center [239, 116] width 188 height 14
drag, startPoint x: 169, startPoint y: 143, endPoint x: 242, endPoint y: 142, distance: 73.3
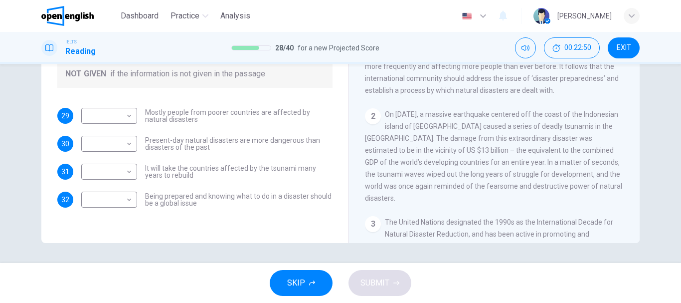
click at [242, 142] on span "Present-day natural disasters are more dangerous than disasters of the past" at bounding box center [239, 144] width 188 height 14
drag, startPoint x: 149, startPoint y: 170, endPoint x: 279, endPoint y: 176, distance: 130.8
click at [283, 172] on span "It will take the countries affected by the tsunami many years to rebuild" at bounding box center [239, 172] width 188 height 14
drag, startPoint x: 157, startPoint y: 195, endPoint x: 284, endPoint y: 201, distance: 127.3
click at [279, 201] on span "Being prepared and knowing what to do in a disaster should be a global issue" at bounding box center [239, 200] width 188 height 14
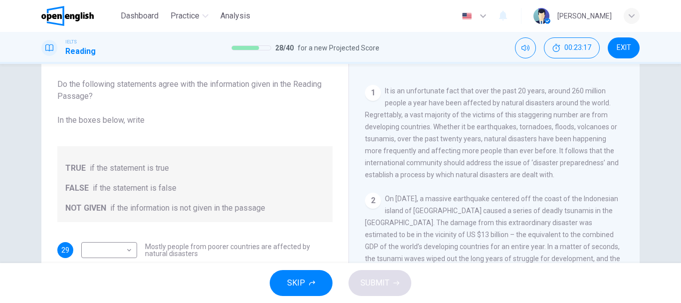
scroll to position [103, 0]
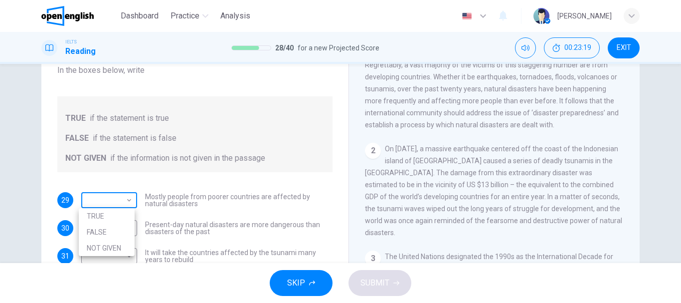
click at [111, 197] on body "This site uses cookies, as explained in our Privacy Policy . If you agree to th…" at bounding box center [340, 151] width 681 height 303
click at [108, 216] on li "TRUE" at bounding box center [107, 216] width 56 height 16
type input "****"
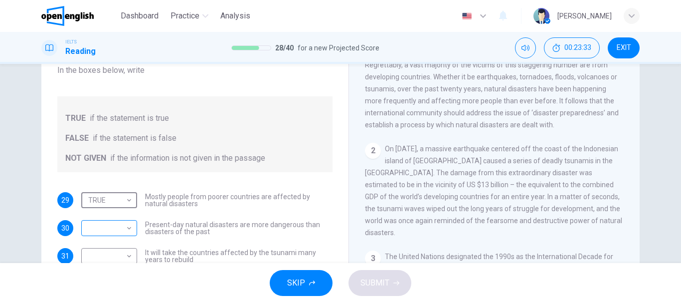
click at [107, 225] on body "This site uses cookies, as explained in our Privacy Policy . If you agree to th…" at bounding box center [340, 151] width 681 height 303
click at [105, 245] on li "TRUE" at bounding box center [107, 244] width 56 height 16
type input "****"
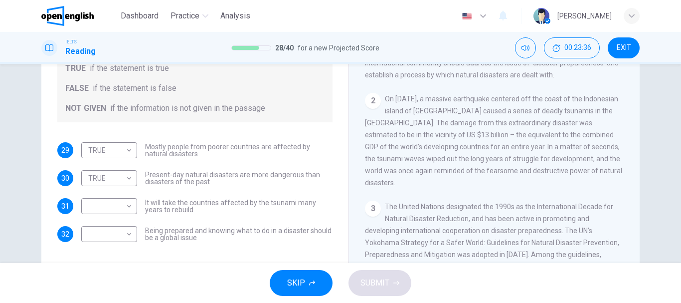
drag, startPoint x: 159, startPoint y: 204, endPoint x: 227, endPoint y: 205, distance: 68.3
click at [227, 205] on span "It will take the countries affected by the tsunami many years to rebuild" at bounding box center [239, 206] width 188 height 14
click at [103, 204] on body "This site uses cookies, as explained in our Privacy Policy . If you agree to th…" at bounding box center [340, 151] width 681 height 303
click at [106, 238] on li "FALSE" at bounding box center [107, 238] width 56 height 16
type input "*****"
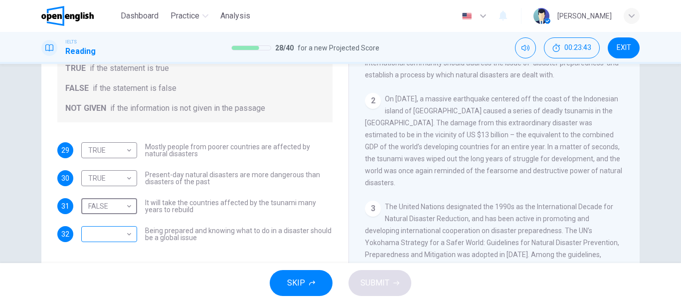
click at [121, 233] on body "This site uses cookies, as explained in our Privacy Policy . If you agree to th…" at bounding box center [340, 151] width 681 height 303
click at [105, 279] on li "NOT GIVEN" at bounding box center [107, 282] width 56 height 16
type input "*********"
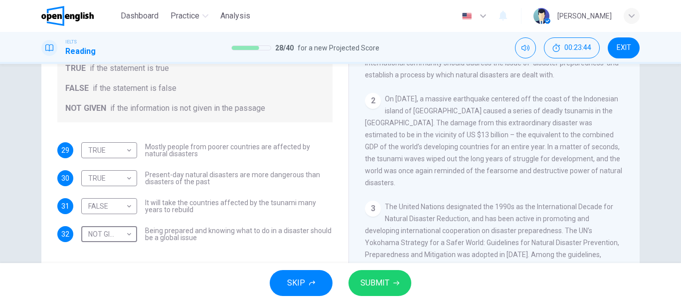
click at [395, 284] on icon "button" at bounding box center [397, 283] width 6 height 6
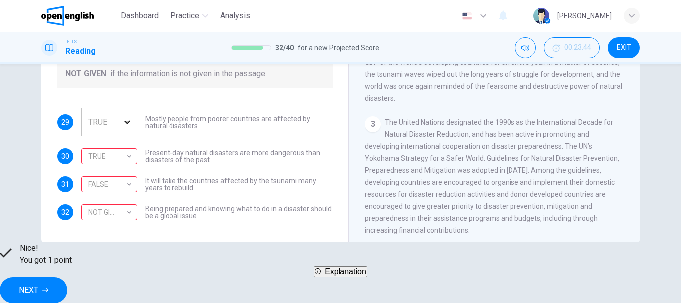
scroll to position [138, 0]
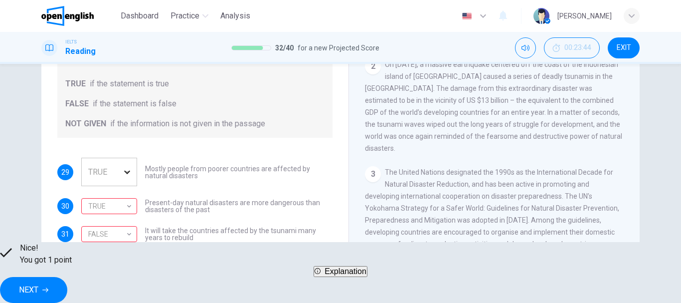
click at [260, 199] on span "Present-day natural disasters are more dangerous than disasters of the past" at bounding box center [239, 206] width 188 height 14
click at [125, 228] on div "FALSE" at bounding box center [107, 234] width 52 height 28
click at [233, 227] on span "It will take the countries affected by the tsunami many years to rebuild" at bounding box center [239, 234] width 188 height 14
click at [217, 255] on span "Being prepared and knowing what to do in a disaster should be a global issue" at bounding box center [239, 262] width 188 height 14
drag, startPoint x: 220, startPoint y: 245, endPoint x: 283, endPoint y: 247, distance: 62.4
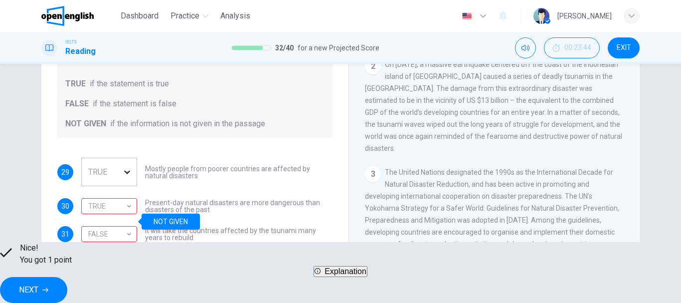
click at [282, 255] on span "Being prepared and knowing what to do in a disaster should be a global issue" at bounding box center [239, 262] width 188 height 14
click at [67, 285] on button "NEXT" at bounding box center [33, 290] width 67 height 26
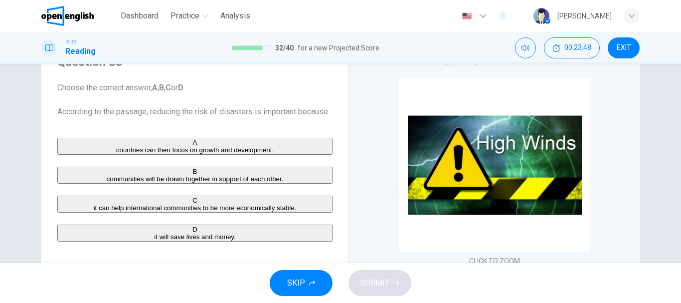
scroll to position [100, 0]
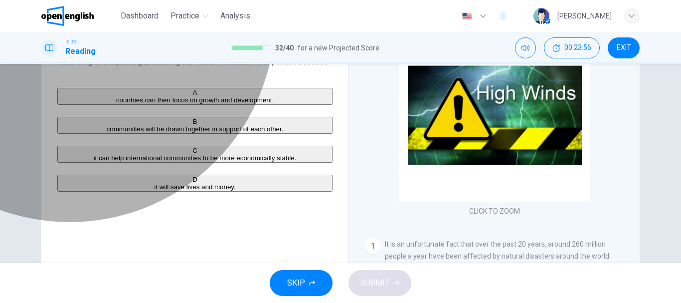
click at [154, 191] on span "it will save lives and money." at bounding box center [194, 186] width 81 height 7
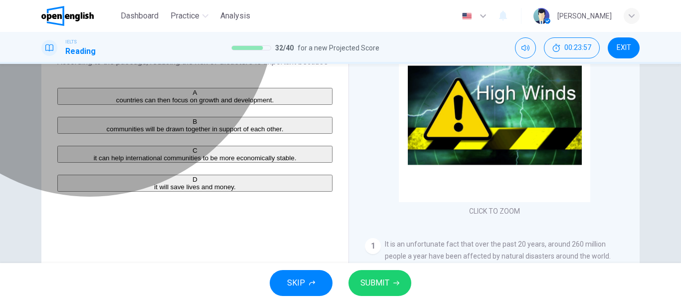
click at [145, 133] on span "communities will be drawn together in support of each other." at bounding box center [195, 128] width 177 height 7
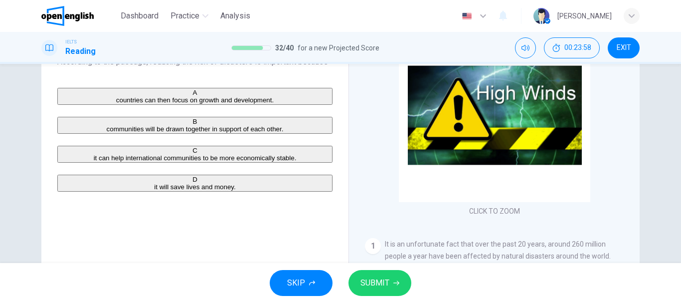
click at [385, 284] on span "SUBMIT" at bounding box center [375, 283] width 29 height 14
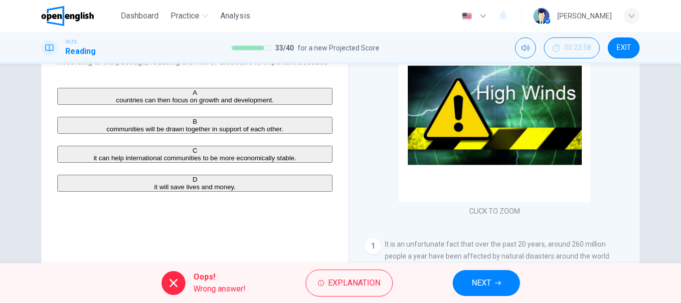
click at [486, 283] on span "NEXT" at bounding box center [481, 283] width 19 height 14
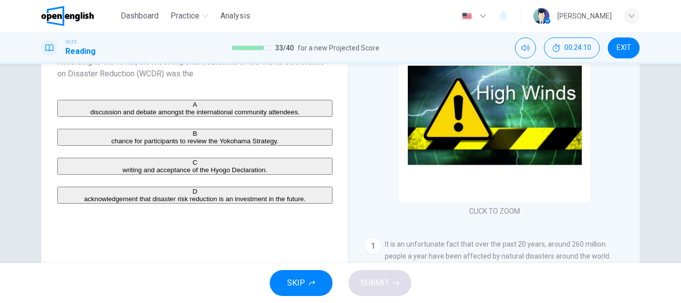
click at [168, 202] on span "acknowledgement that disaster risk reduction is an investment in the future." at bounding box center [195, 198] width 222 height 7
click at [380, 291] on button "SUBMIT" at bounding box center [380, 283] width 63 height 26
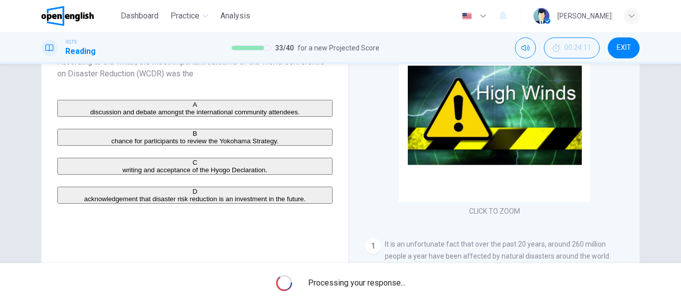
scroll to position [188, 0]
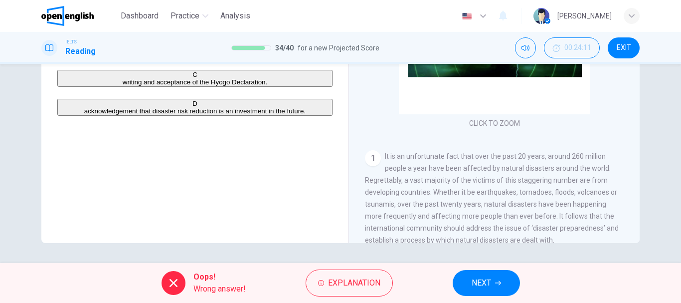
click at [466, 283] on button "NEXT" at bounding box center [486, 283] width 67 height 26
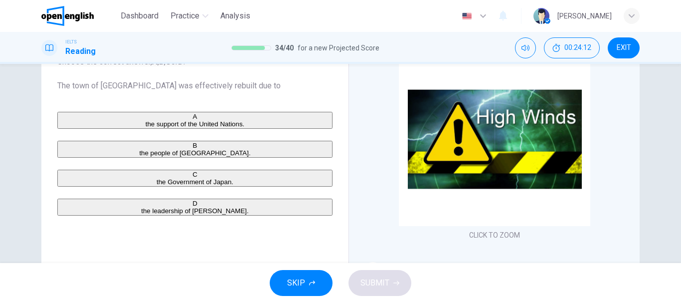
scroll to position [26, 0]
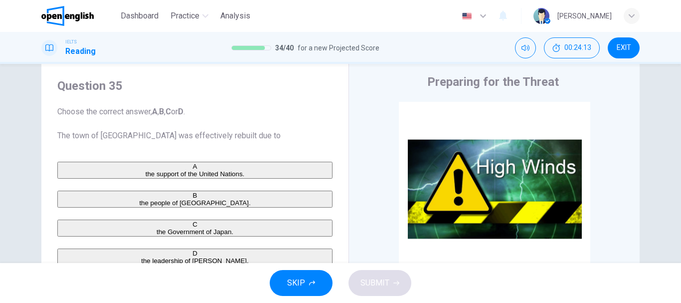
drag, startPoint x: 82, startPoint y: 135, endPoint x: 172, endPoint y: 142, distance: 89.5
click at [162, 135] on span "Choose the correct answer, A , B , C or D . The town of [GEOGRAPHIC_DATA] was e…" at bounding box center [194, 124] width 275 height 36
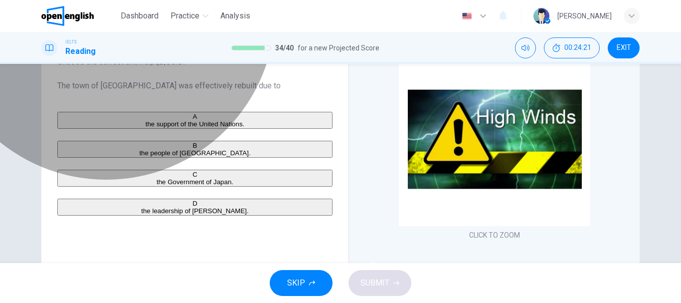
click at [162, 123] on span "the support of the United Nations." at bounding box center [195, 123] width 99 height 7
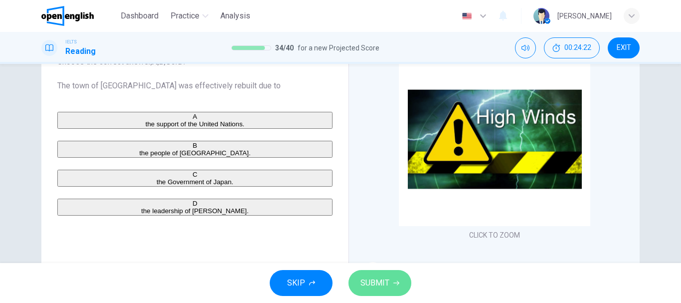
click at [382, 285] on span "SUBMIT" at bounding box center [375, 283] width 29 height 14
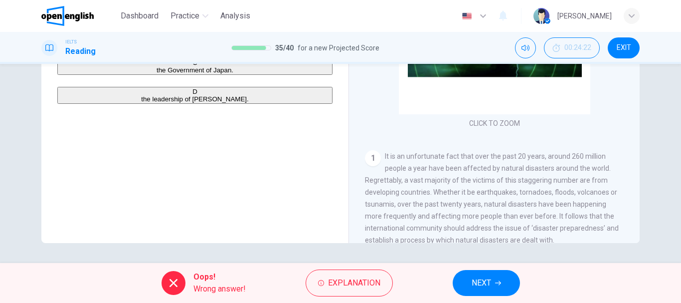
scroll to position [88, 0]
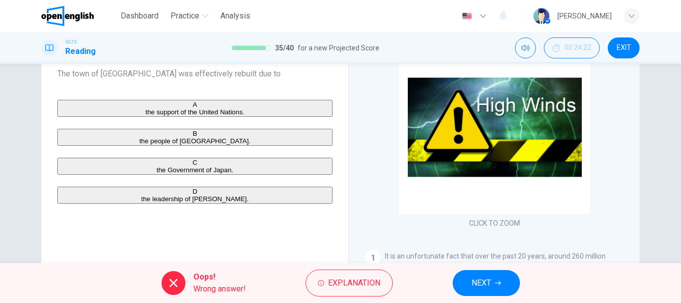
click at [489, 285] on span "NEXT" at bounding box center [481, 283] width 19 height 14
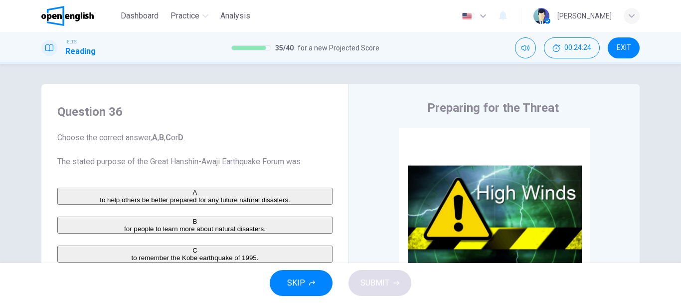
scroll to position [50, 0]
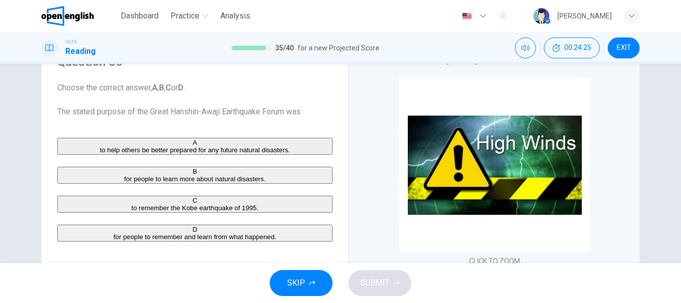
drag, startPoint x: 80, startPoint y: 110, endPoint x: 201, endPoint y: 113, distance: 121.2
click at [201, 113] on span "Choose the correct answer, A , B , C or D . The stated purpose of the Great Han…" at bounding box center [194, 100] width 275 height 36
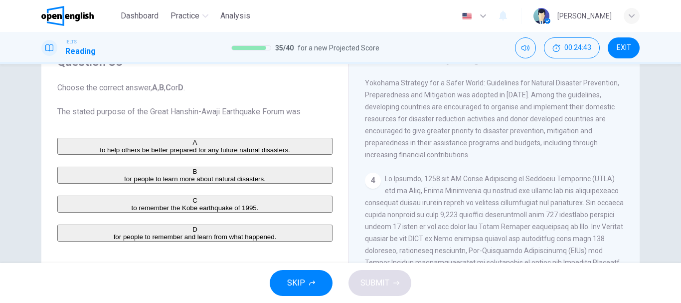
scroll to position [512, 0]
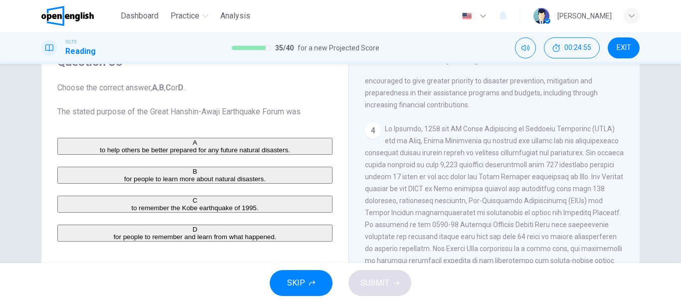
drag, startPoint x: 397, startPoint y: 167, endPoint x: 496, endPoint y: 168, distance: 99.3
click at [496, 168] on span at bounding box center [494, 225] width 259 height 200
click at [530, 179] on span at bounding box center [494, 225] width 259 height 200
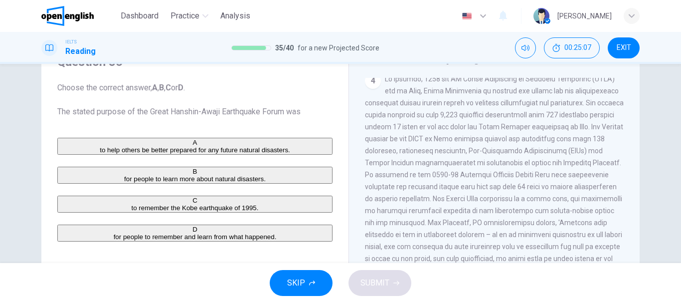
scroll to position [100, 0]
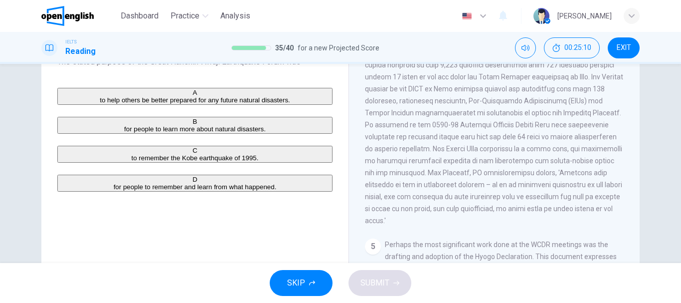
click at [203, 163] on button "C to remember the Kobe earthquake of 1995." at bounding box center [194, 154] width 275 height 17
click at [375, 281] on span "SUBMIT" at bounding box center [375, 283] width 29 height 14
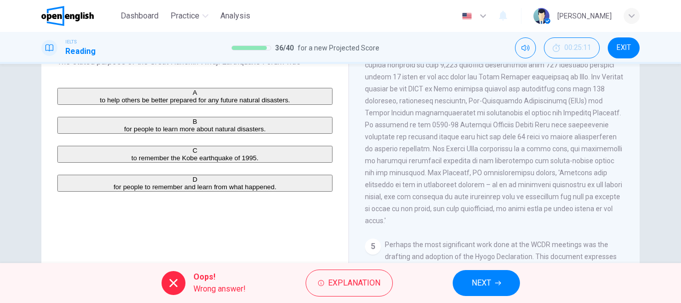
scroll to position [188, 0]
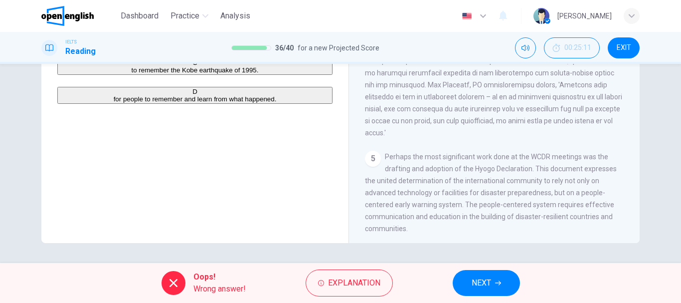
drag, startPoint x: 471, startPoint y: 283, endPoint x: 426, endPoint y: 261, distance: 50.4
click at [472, 283] on span "NEXT" at bounding box center [481, 283] width 19 height 14
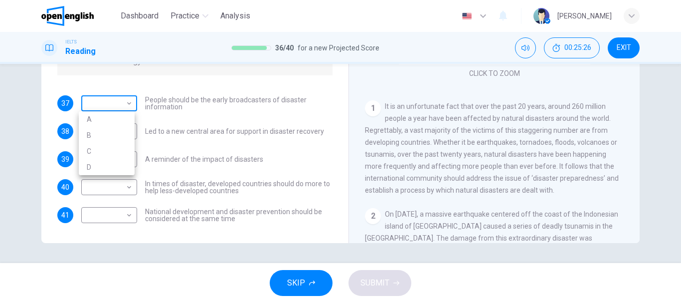
click at [112, 102] on body "This site uses cookies, as explained in our Privacy Policy . If you agree to th…" at bounding box center [340, 151] width 681 height 303
click at [108, 123] on li "A" at bounding box center [107, 119] width 56 height 16
type input "*"
click at [103, 131] on body "This site uses cookies, as explained in our Privacy Policy . If you agree to th…" at bounding box center [340, 151] width 681 height 303
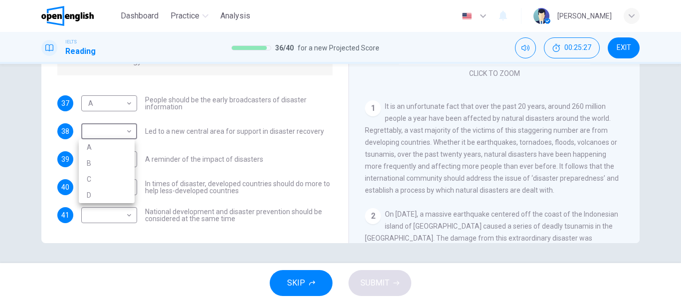
click at [102, 144] on li "A" at bounding box center [107, 147] width 56 height 16
click at [96, 154] on li "B" at bounding box center [107, 152] width 42 height 9
type input "*"
click at [101, 158] on body "This site uses cookies, as explained in our Privacy Policy . If you agree to th…" at bounding box center [340, 151] width 681 height 303
click at [97, 205] on li "C" at bounding box center [107, 207] width 56 height 16
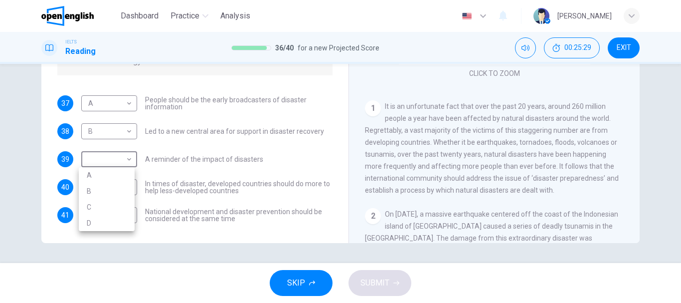
type input "*"
click at [97, 199] on body "This site uses cookies, as explained in our Privacy Policy . If you agree to th…" at bounding box center [340, 151] width 681 height 303
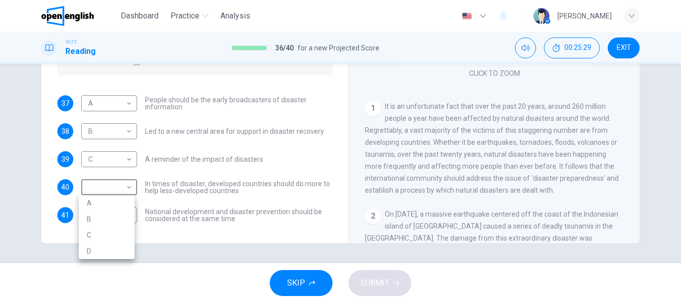
click at [98, 191] on div at bounding box center [340, 151] width 681 height 303
click at [107, 190] on body "This site uses cookies, as explained in our Privacy Policy . If you agree to th…" at bounding box center [340, 151] width 681 height 303
click at [101, 236] on li "C" at bounding box center [107, 235] width 56 height 16
type input "*"
click at [104, 241] on div "Questions 37 - 41 Look at the following statements and the list of disaster con…" at bounding box center [194, 74] width 291 height 337
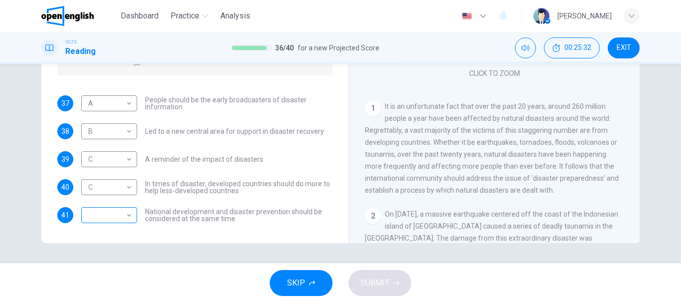
click at [105, 225] on body "This site uses cookies, as explained in our Privacy Policy . If you agree to th…" at bounding box center [340, 151] width 681 height 303
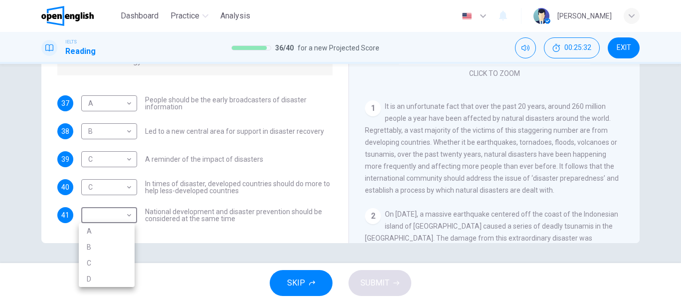
click at [106, 219] on div at bounding box center [340, 151] width 681 height 303
click at [105, 218] on body "This site uses cookies, as explained in our Privacy Policy . If you agree to th…" at bounding box center [340, 151] width 681 height 303
click at [100, 234] on li "A" at bounding box center [107, 231] width 56 height 16
type input "*"
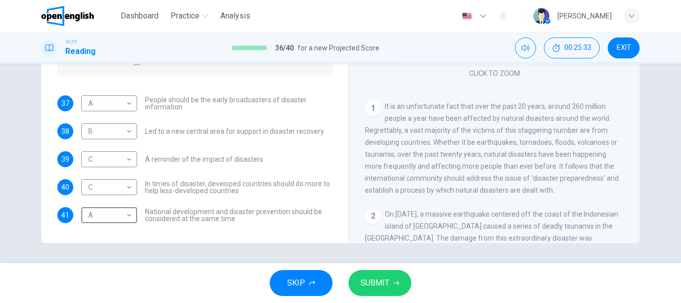
click at [422, 290] on div "SKIP SUBMIT" at bounding box center [340, 283] width 681 height 40
click at [391, 285] on button "SUBMIT" at bounding box center [380, 283] width 63 height 26
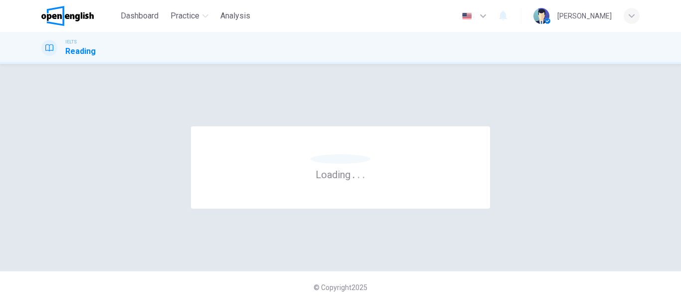
scroll to position [0, 0]
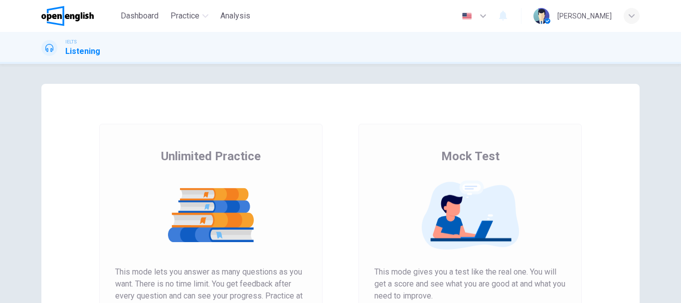
scroll to position [150, 0]
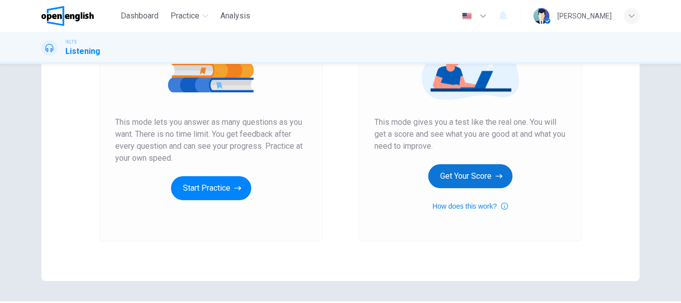
click at [473, 173] on button "Get Your Score" at bounding box center [470, 176] width 84 height 24
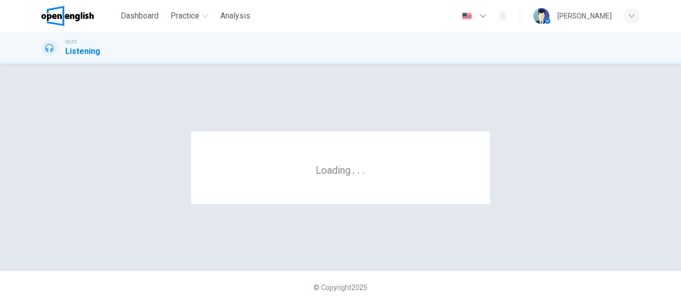
scroll to position [0, 0]
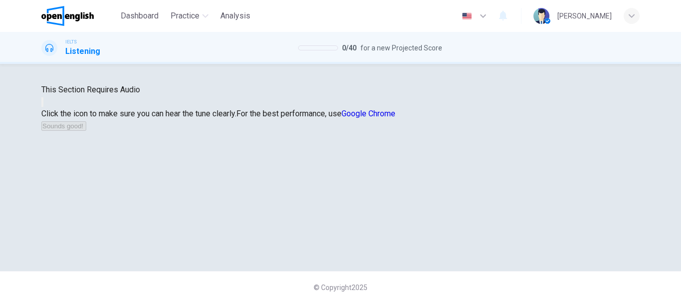
click at [42, 104] on icon "button" at bounding box center [42, 104] width 0 height 0
click at [86, 131] on button "Sounds good!" at bounding box center [63, 125] width 45 height 9
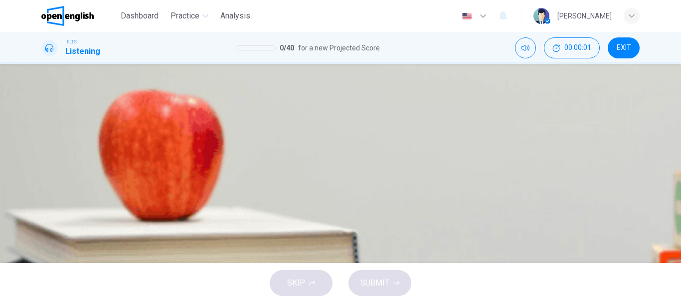
click at [50, 248] on icon "button" at bounding box center [48, 254] width 10 height 12
type input "*"
click at [332, 134] on input at bounding box center [287, 126] width 89 height 16
click at [42, 298] on icon "button" at bounding box center [42, 298] width 0 height 0
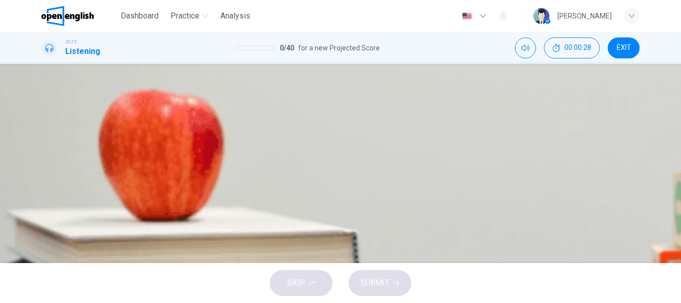
type input "*"
click at [80, 11] on img at bounding box center [67, 16] width 52 height 20
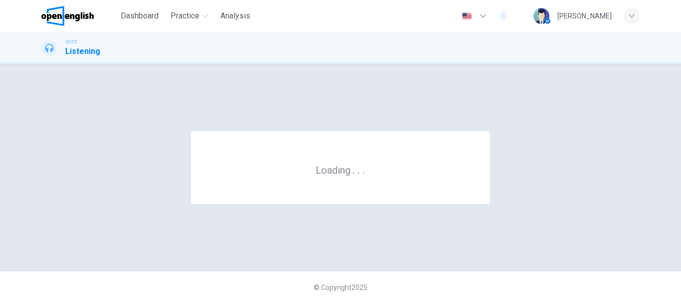
scroll to position [0, 0]
